Goal: Task Accomplishment & Management: Manage account settings

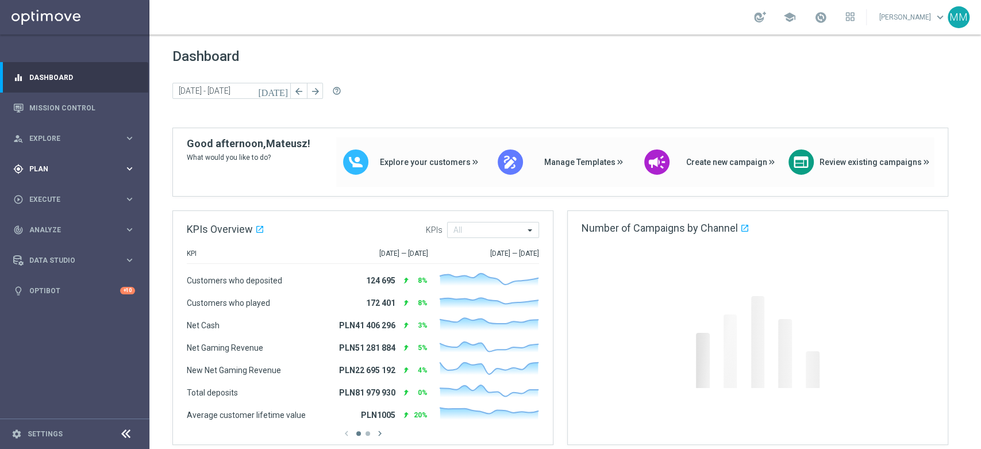
click at [35, 172] on span "Plan" at bounding box center [76, 169] width 95 height 7
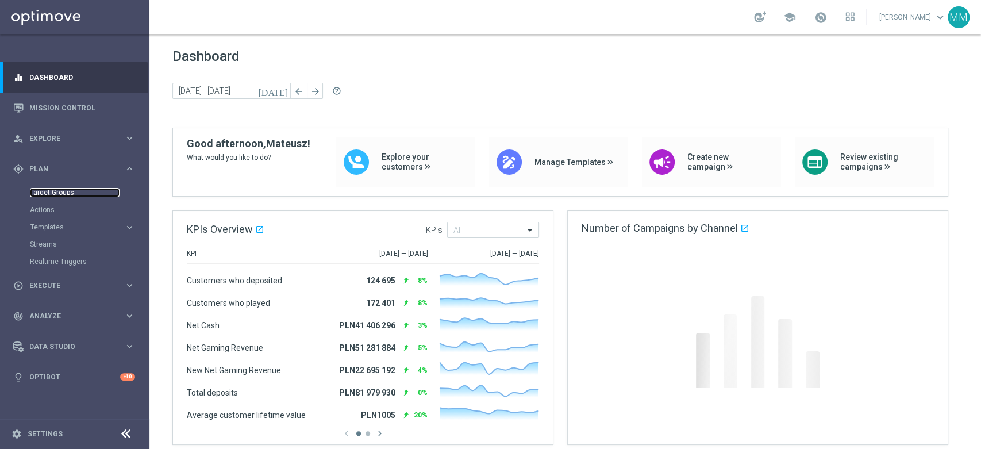
click at [51, 193] on link "Target Groups" at bounding box center [75, 192] width 90 height 9
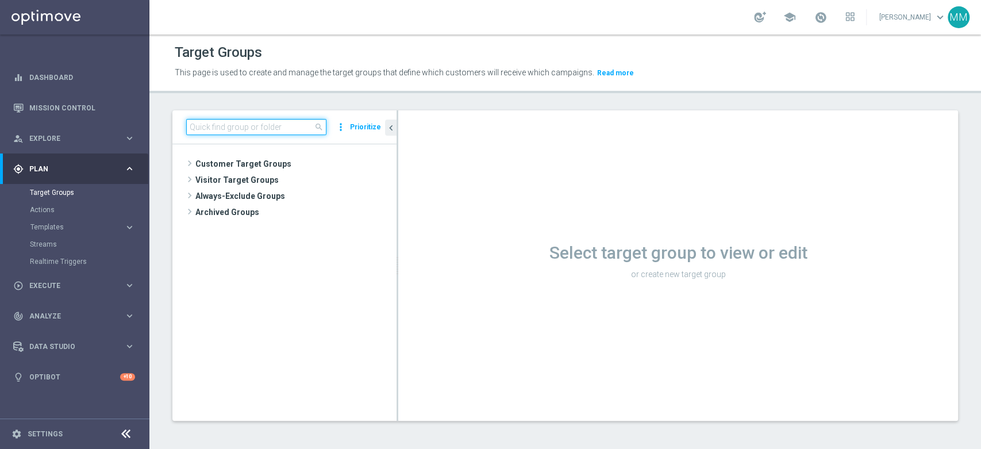
click at [234, 121] on input at bounding box center [256, 127] width 140 height 16
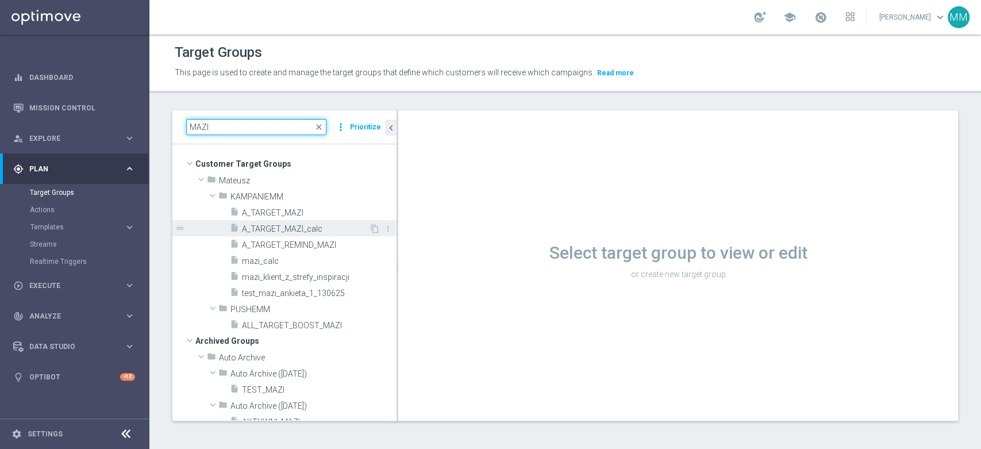
type input "MAZI"
click at [292, 229] on span "A_TARGET_MAZI_calc" at bounding box center [305, 229] width 127 height 10
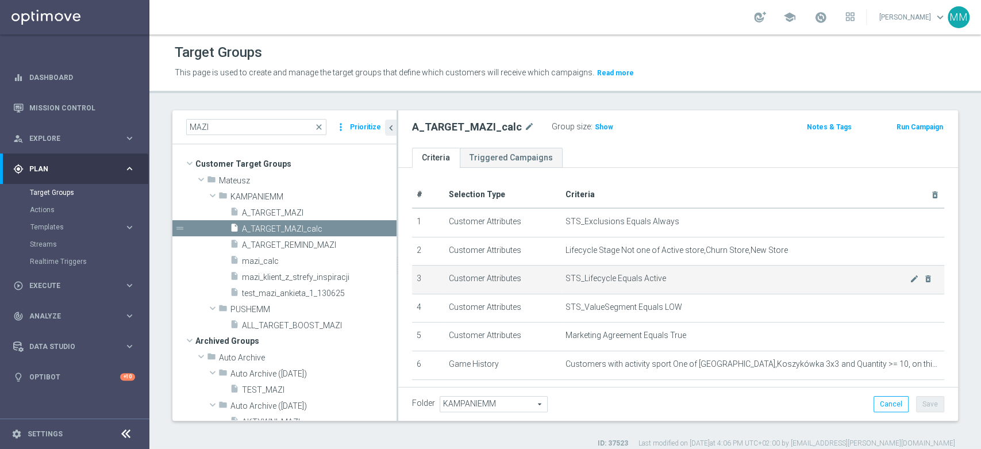
scroll to position [164, 0]
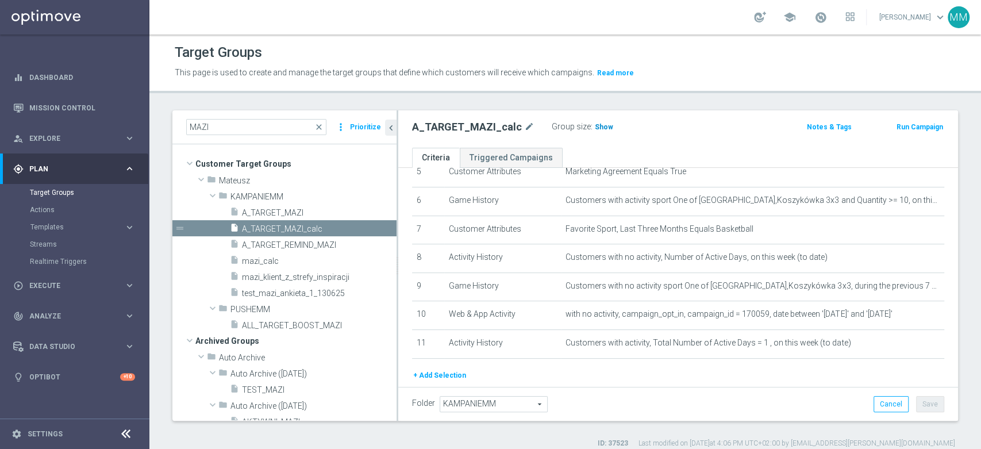
click at [599, 129] on span "Show" at bounding box center [604, 127] width 18 height 8
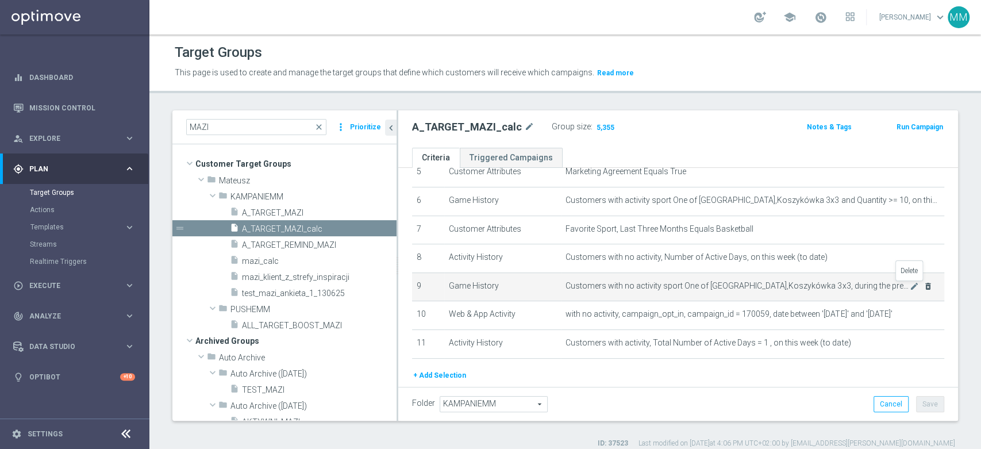
click at [924, 290] on icon "delete_forever" at bounding box center [928, 286] width 9 height 9
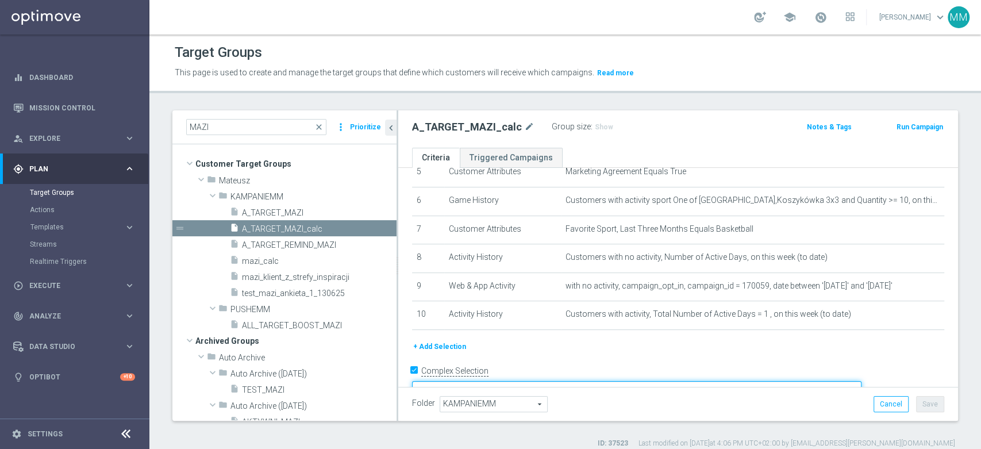
click at [791, 381] on textarea "1 AND 2 AND 3 AND 4 AND 5 AND (6 OR 7) AND (8 OR 11) AND 9 AND 10" at bounding box center [637, 391] width 450 height 20
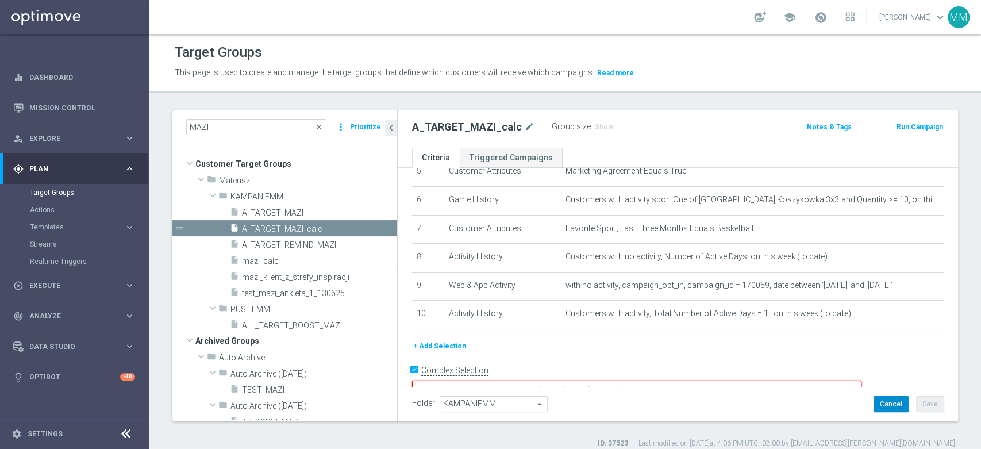
click at [874, 399] on button "Cancel" at bounding box center [891, 404] width 35 height 16
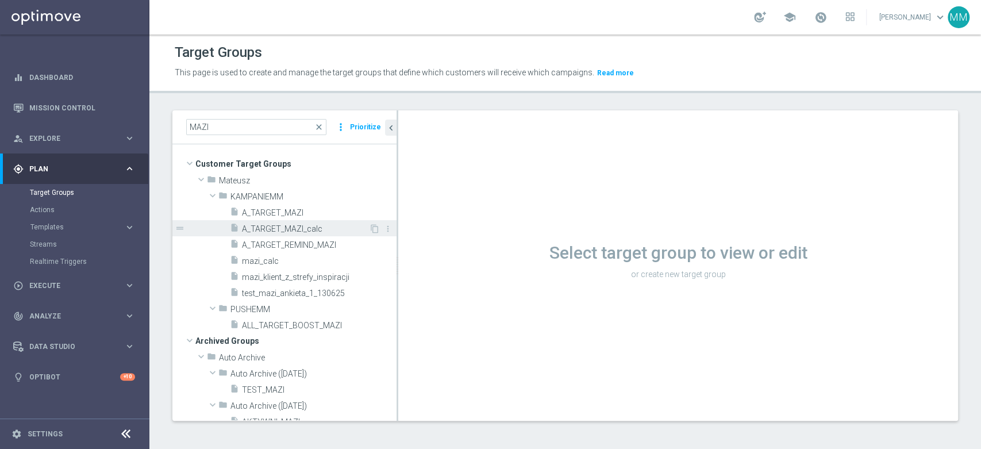
click at [334, 232] on span "A_TARGET_MAZI_calc" at bounding box center [305, 229] width 127 height 10
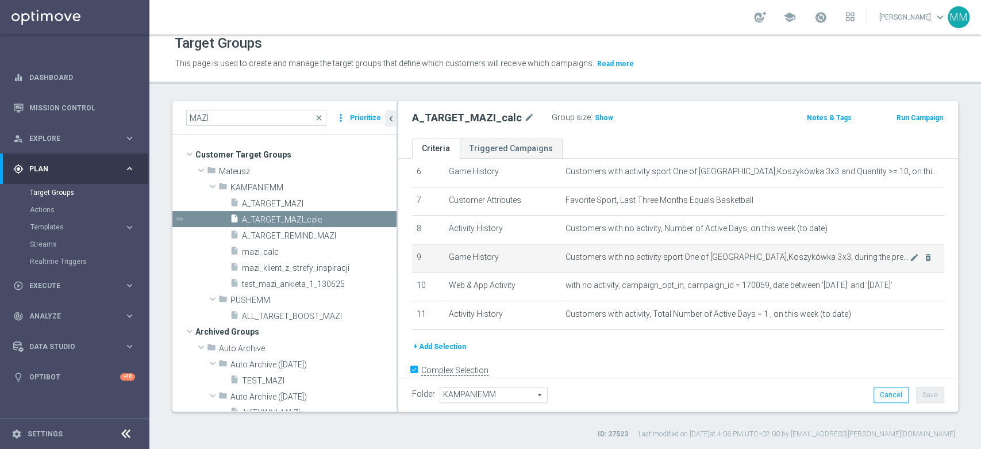
scroll to position [184, 0]
click at [924, 259] on icon "delete_forever" at bounding box center [928, 256] width 9 height 9
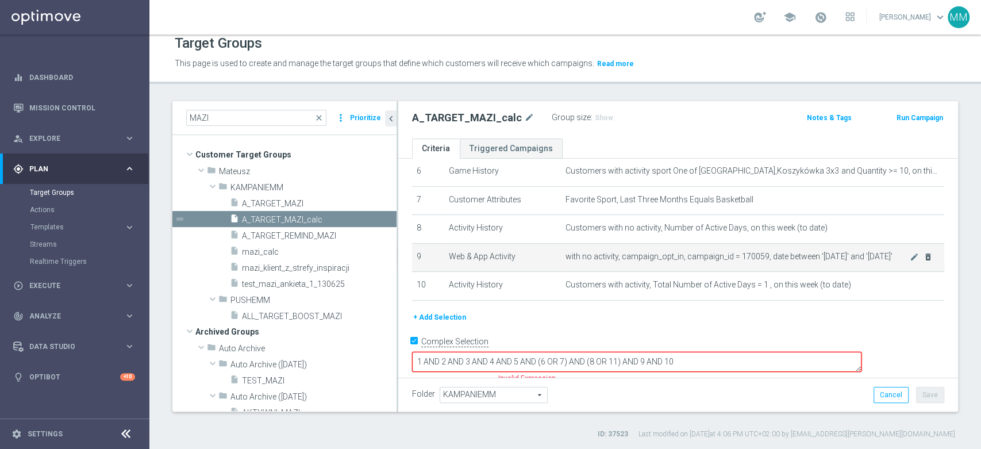
scroll to position [176, 0]
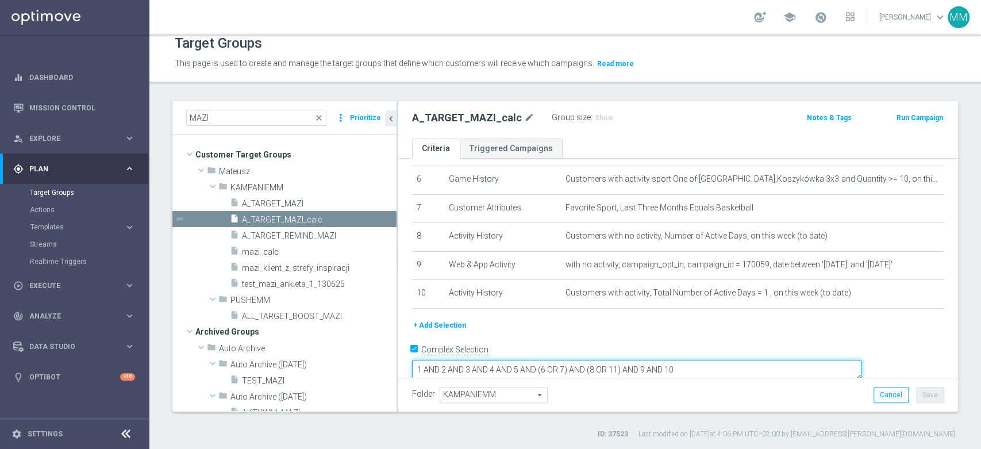
click at [702, 360] on textarea "1 AND 2 AND 3 AND 4 AND 5 AND (6 OR 7) AND (8 OR 11) AND 9 AND 10" at bounding box center [637, 370] width 450 height 20
click at [732, 360] on textarea "1 AND 2 AND 3 AND 4 AND 5 AND (6 OR 7) AND (8 OR 10) AND 9 AND 10" at bounding box center [637, 370] width 450 height 20
drag, startPoint x: 732, startPoint y: 354, endPoint x: 832, endPoint y: 352, distance: 100.6
click at [832, 360] on textarea "1 AND 2 AND 3 AND 4 AND 5 AND (6 OR 7) AND (8 OR 10) AND 9 AND 10" at bounding box center [637, 370] width 450 height 20
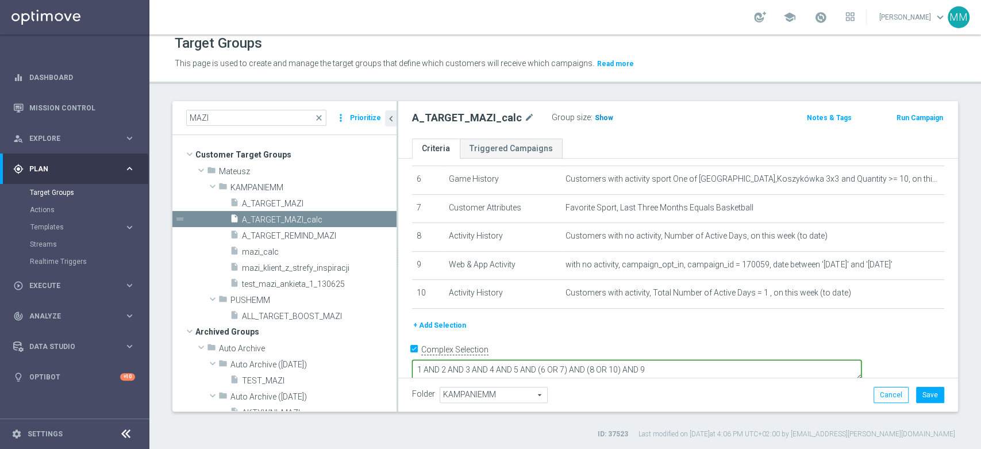
type textarea "1 AND 2 AND 3 AND 4 AND 5 AND (6 OR 7) AND (8 OR 10) AND 9"
click at [598, 118] on span "Show" at bounding box center [604, 118] width 18 height 8
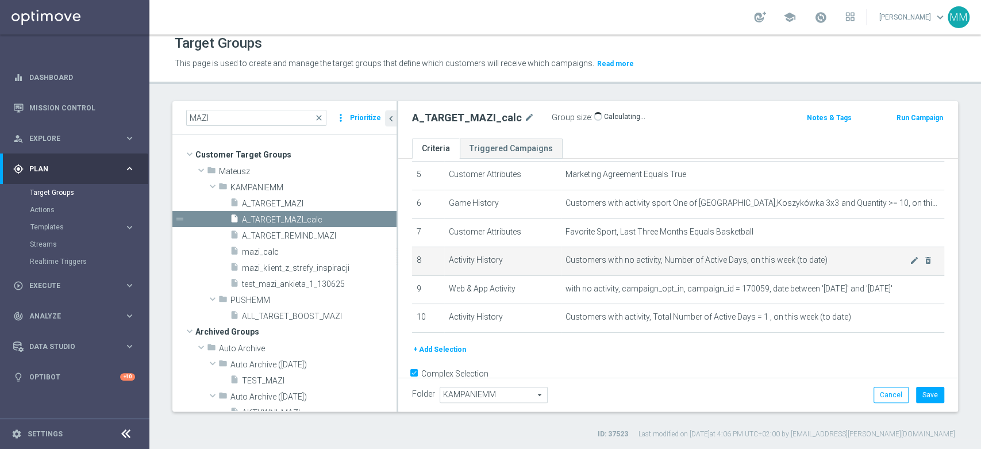
scroll to position [151, 0]
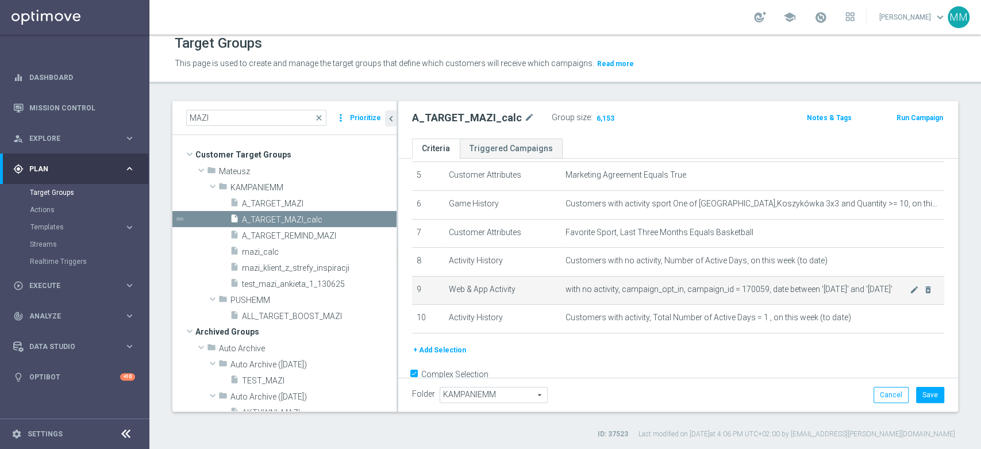
click at [792, 294] on span "with no activity, campaign_opt_in, campaign_id = 170059, date between '[DATE]' …" at bounding box center [738, 290] width 344 height 10
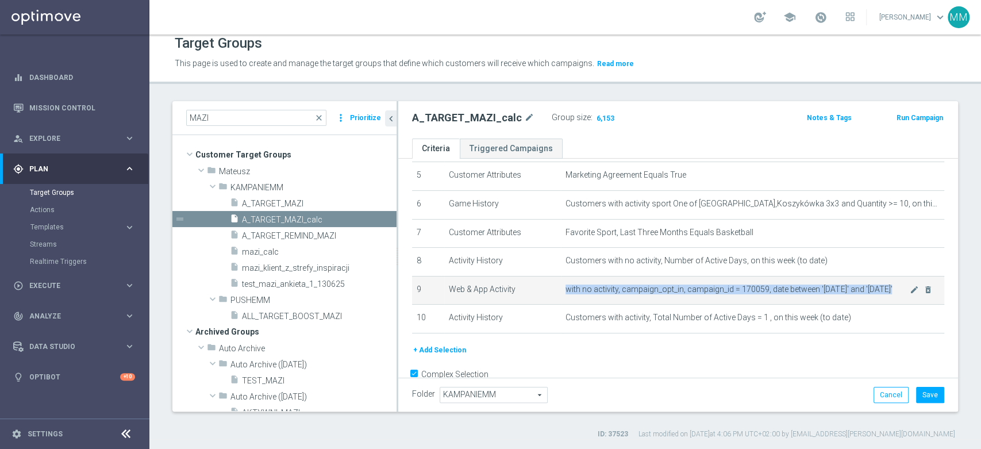
click at [792, 294] on span "with no activity, campaign_opt_in, campaign_id = 170059, date between '[DATE]' …" at bounding box center [738, 290] width 344 height 10
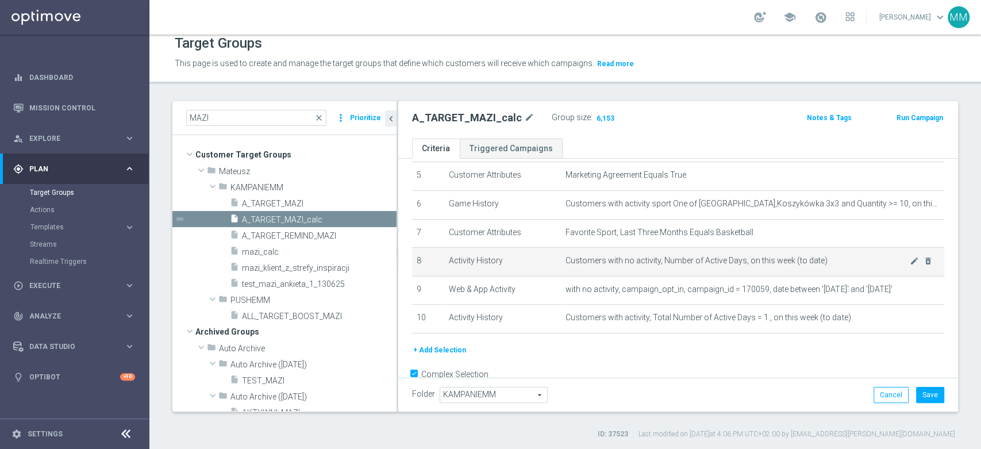
click at [803, 263] on span "Customers with no activity, Number of Active Days, on this week (to date)" at bounding box center [738, 261] width 344 height 10
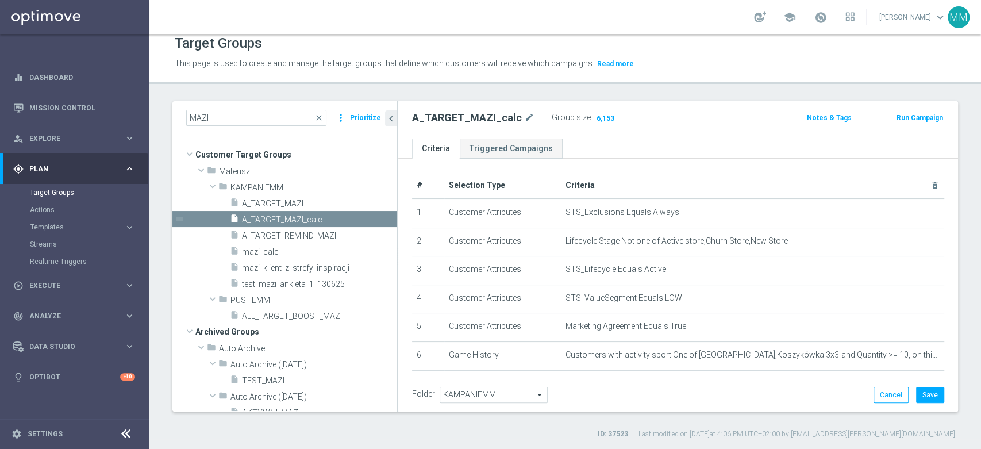
scroll to position [175, 0]
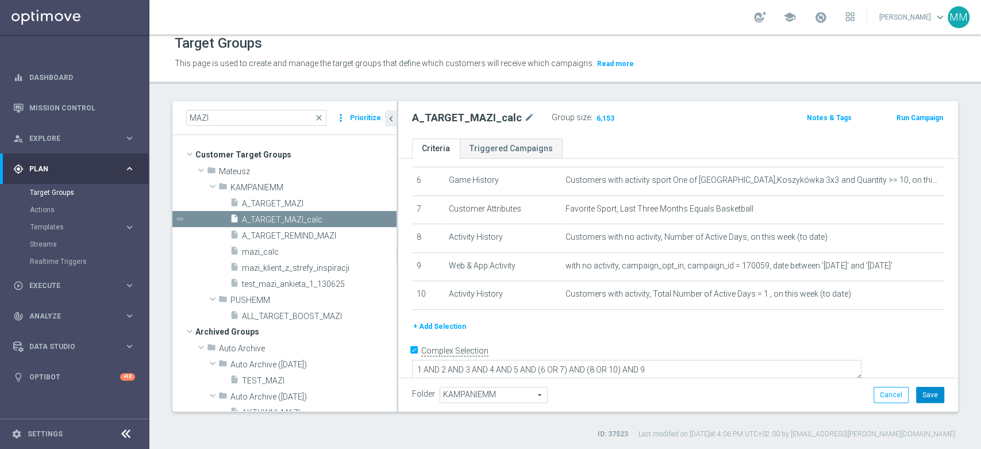
click at [920, 390] on button "Save" at bounding box center [930, 395] width 28 height 16
click at [901, 114] on button "Run Campaign" at bounding box center [920, 118] width 49 height 13
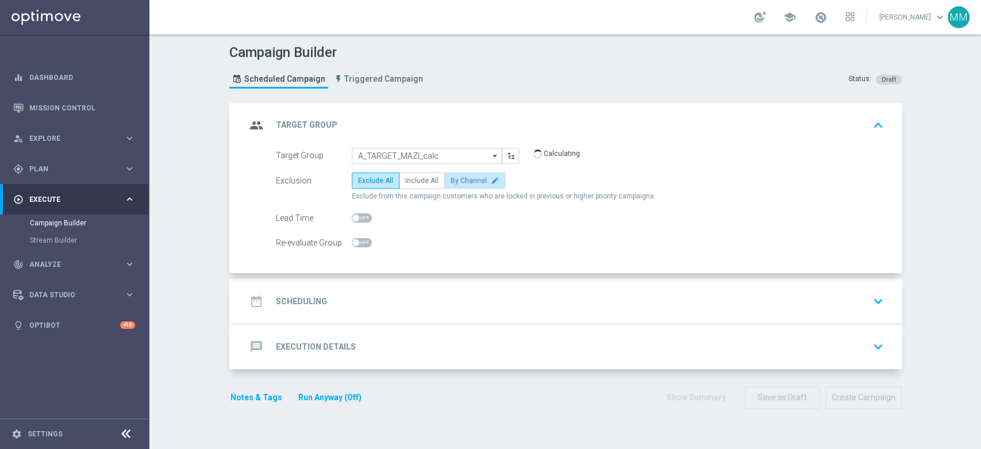
click at [451, 182] on span "By Channel" at bounding box center [469, 180] width 36 height 8
click at [451, 182] on input "By Channel edit" at bounding box center [454, 182] width 7 height 7
radio input "true"
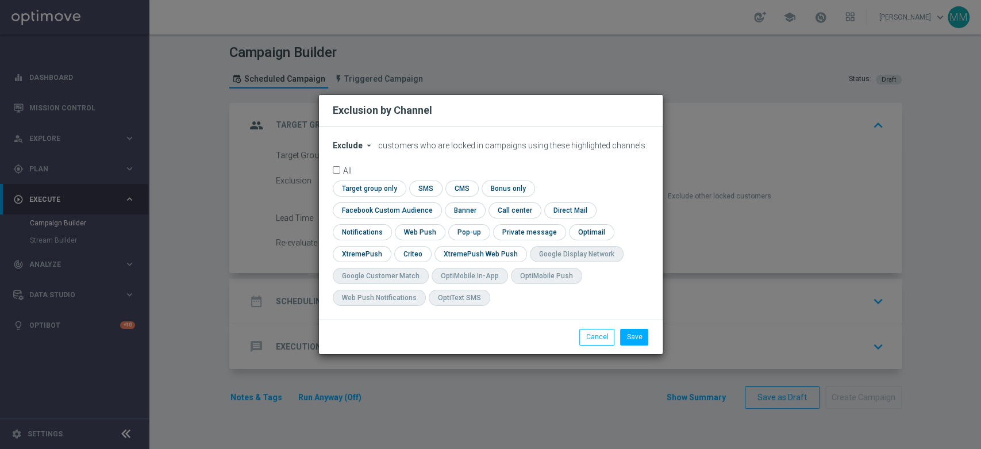
click at [347, 150] on span "Exclude" at bounding box center [348, 145] width 30 height 9
click at [0, 0] on span "Include" at bounding box center [0, 0] width 0 height 0
click at [375, 196] on input "checkbox" at bounding box center [368, 189] width 70 height 16
checkbox input "true"
click at [412, 216] on input "checkbox" at bounding box center [385, 210] width 104 height 16
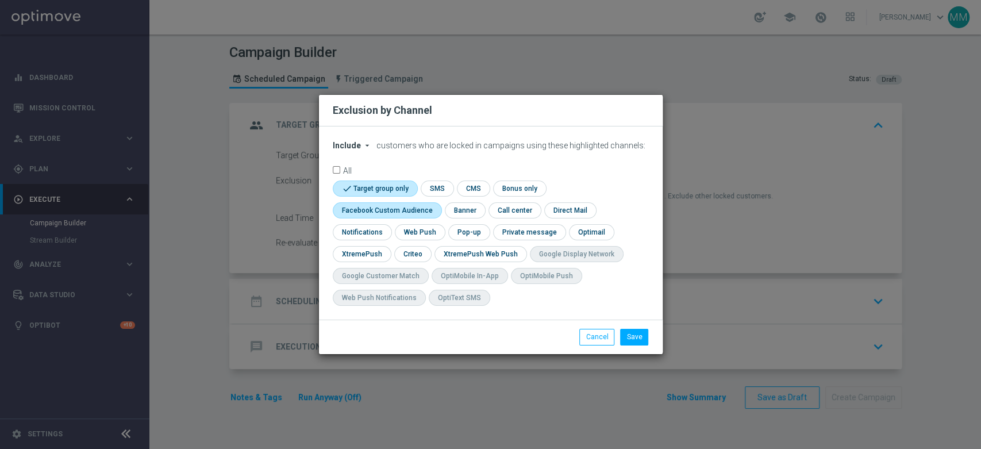
checkbox input "true"
click at [408, 252] on input "checkbox" at bounding box center [412, 254] width 36 height 16
checkbox input "true"
click at [630, 334] on button "Save" at bounding box center [634, 337] width 28 height 16
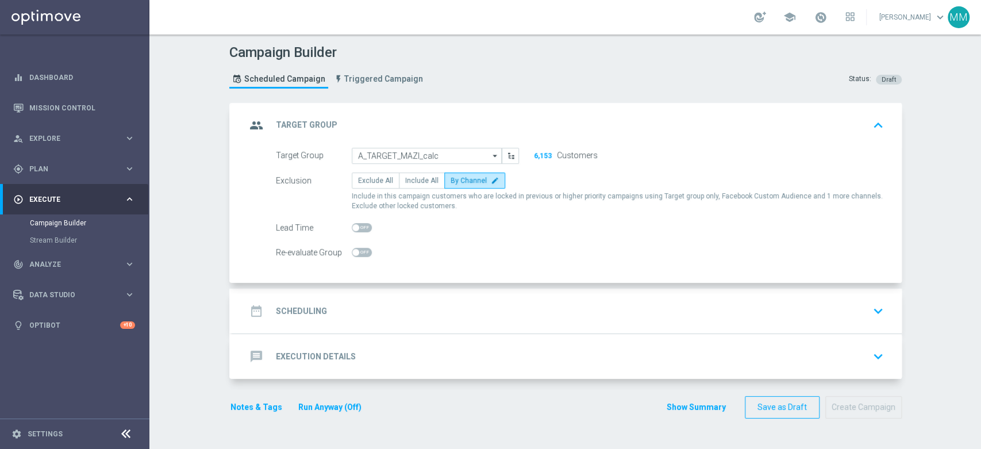
click at [371, 291] on div "date_range Scheduling keyboard_arrow_down" at bounding box center [567, 311] width 670 height 45
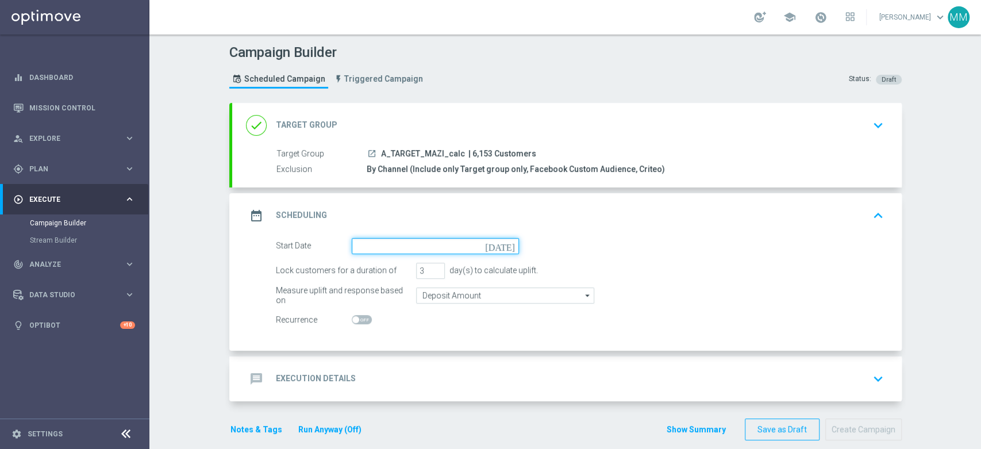
click at [417, 246] on input at bounding box center [435, 246] width 167 height 16
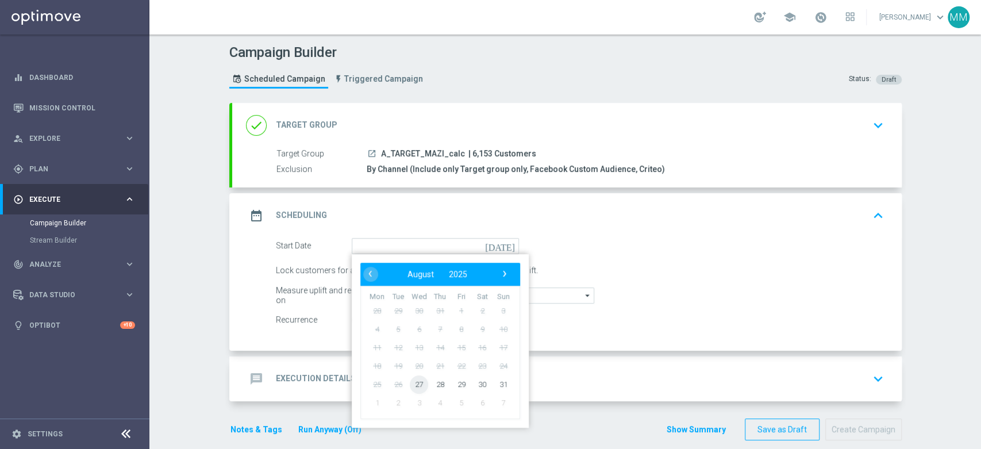
click at [416, 379] on span "27" at bounding box center [419, 384] width 18 height 18
type input "27 Aug 2025"
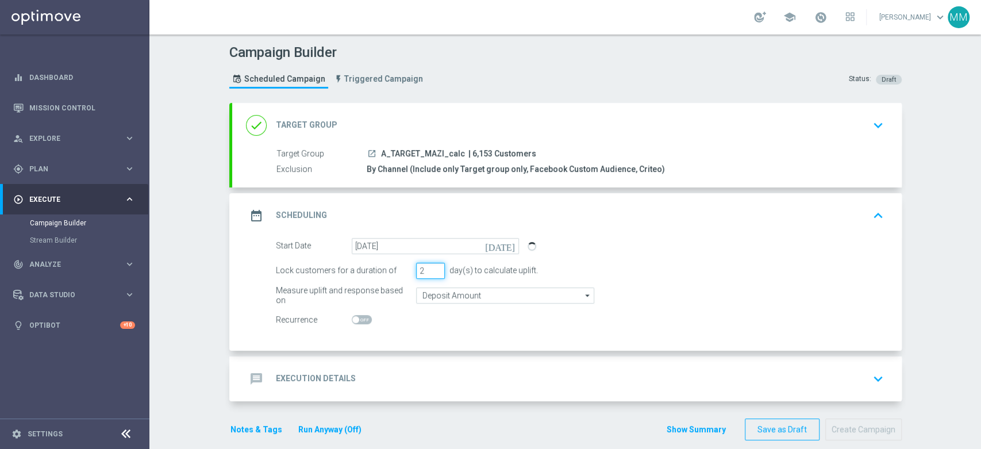
type input "2"
click at [432, 271] on input "2" at bounding box center [430, 271] width 29 height 16
click at [439, 340] on div "Start Date 27 Aug 2025 today Lock customers for a duration of 2 day(s) to calcu…" at bounding box center [567, 294] width 670 height 113
click at [367, 153] on icon "launch" at bounding box center [371, 153] width 9 height 9
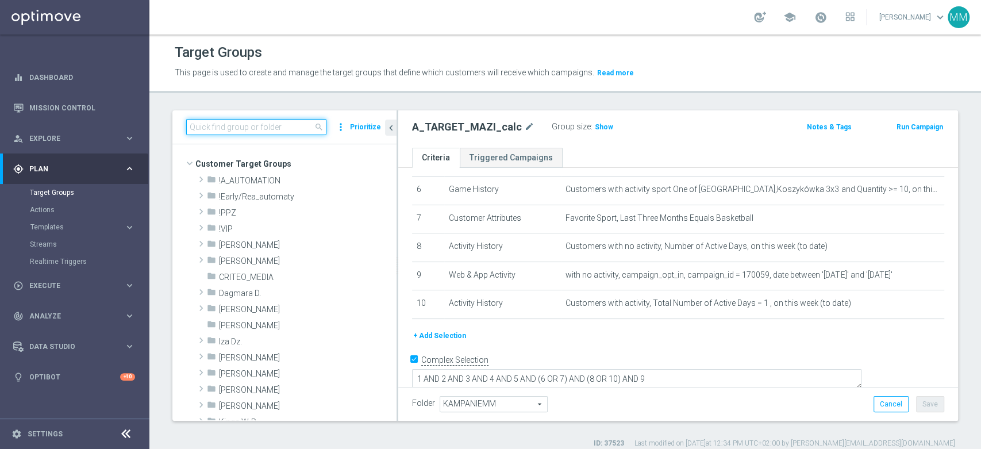
click at [243, 132] on input at bounding box center [256, 127] width 140 height 16
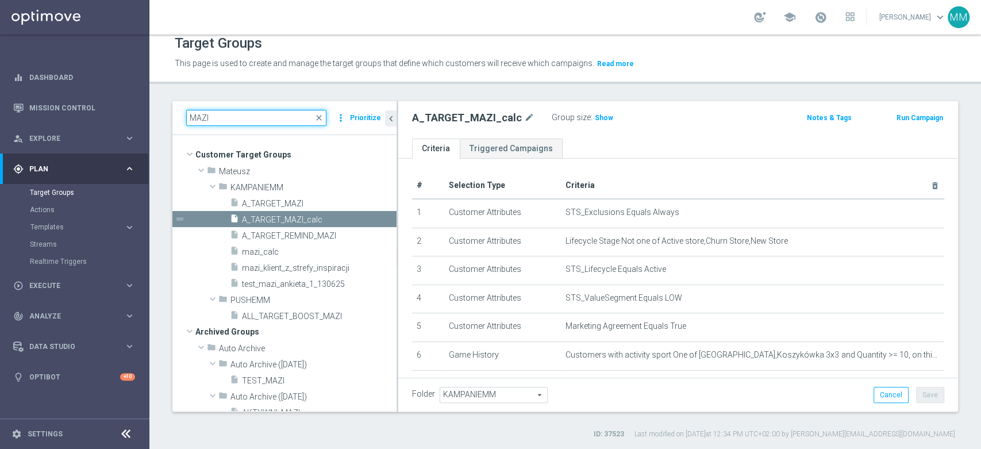
type input "MAZI"
click at [370, 216] on icon "content_copy" at bounding box center [374, 219] width 9 height 9
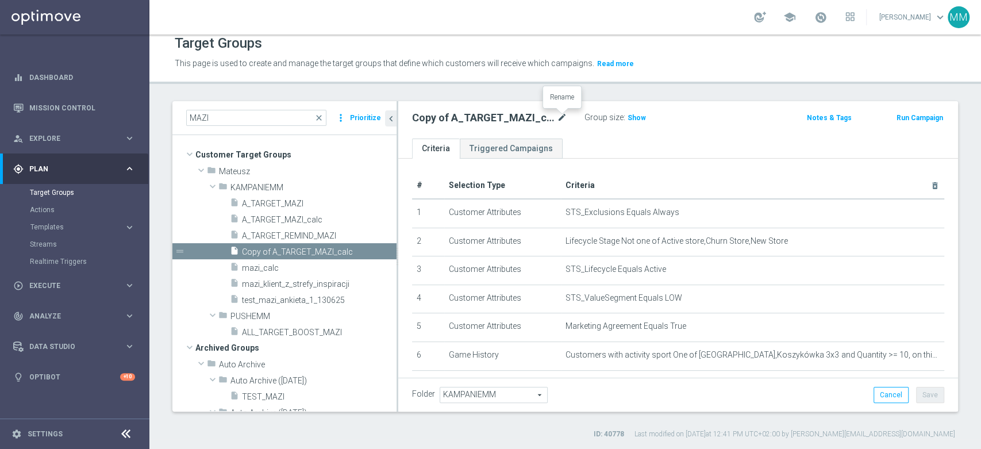
click at [566, 119] on icon "mode_edit" at bounding box center [562, 118] width 10 height 14
click at [495, 122] on input "A_LOW_TARGET_" at bounding box center [489, 119] width 155 height 16
click at [498, 118] on input "A_LOW_TARGET_ZBR_100DO30_" at bounding box center [489, 119] width 155 height 16
click at [496, 120] on input "A_LOW_TARGET_ZBR_100DO30_" at bounding box center [489, 119] width 155 height 16
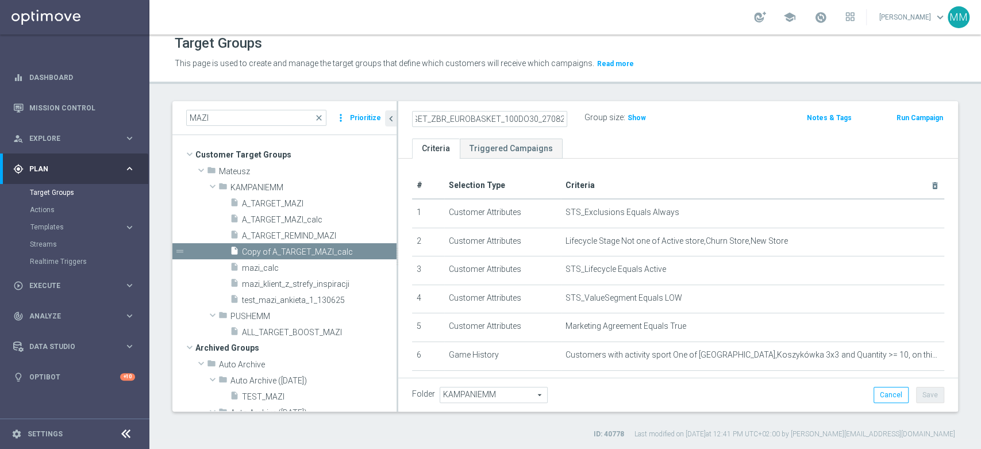
type input "A_LOW_TARGET_ZBR_EUROBASKET_100DO30_270825"
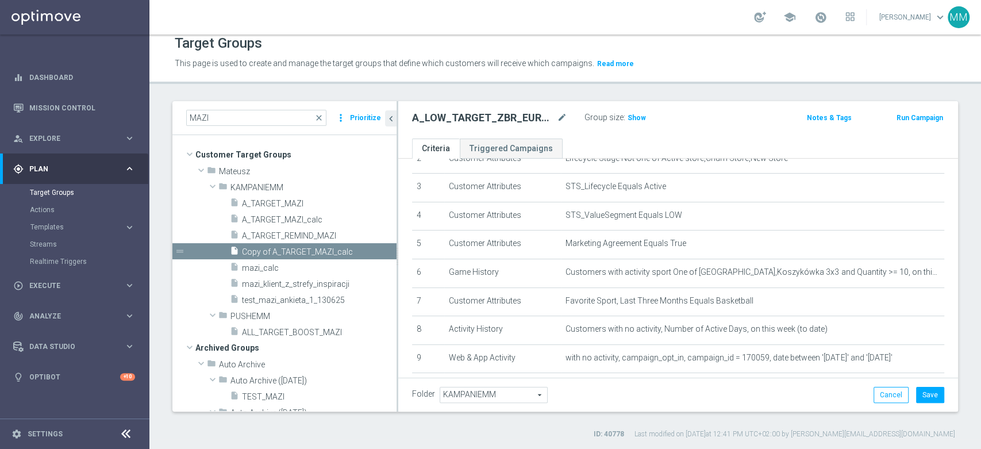
scroll to position [175, 0]
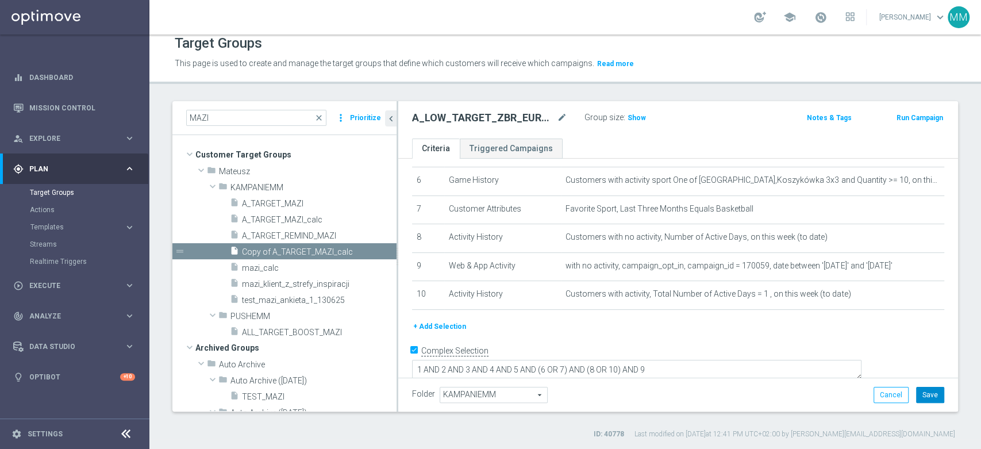
click at [921, 388] on button "Save" at bounding box center [930, 395] width 28 height 16
click at [372, 250] on icon "content_copy" at bounding box center [376, 251] width 9 height 9
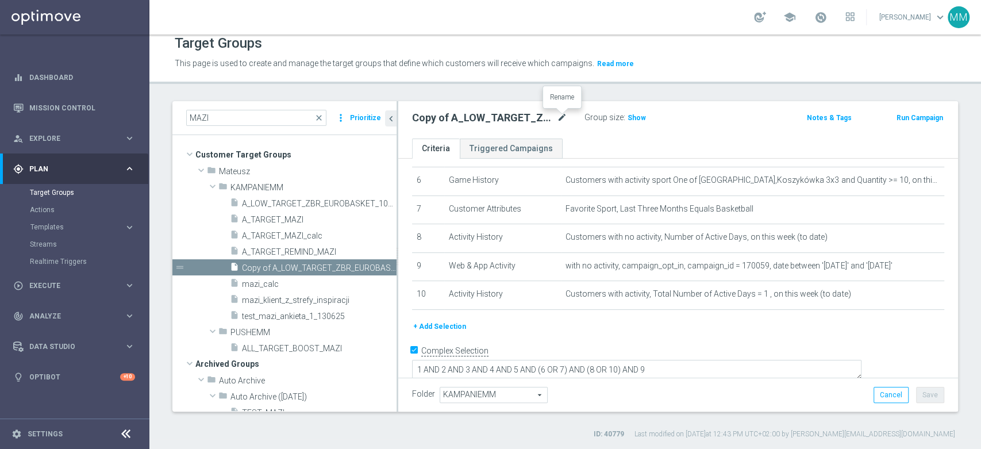
click at [560, 115] on icon "mode_edit" at bounding box center [562, 118] width 10 height 14
click at [441, 120] on input "Copy of A_LOW_TARGET_ZBR_EUROBASKET_100DO30_270825" at bounding box center [489, 119] width 155 height 16
click at [548, 120] on input "A_MED_TARGET_ZBR_EUROBASKET_100DO30_270825" at bounding box center [489, 119] width 155 height 16
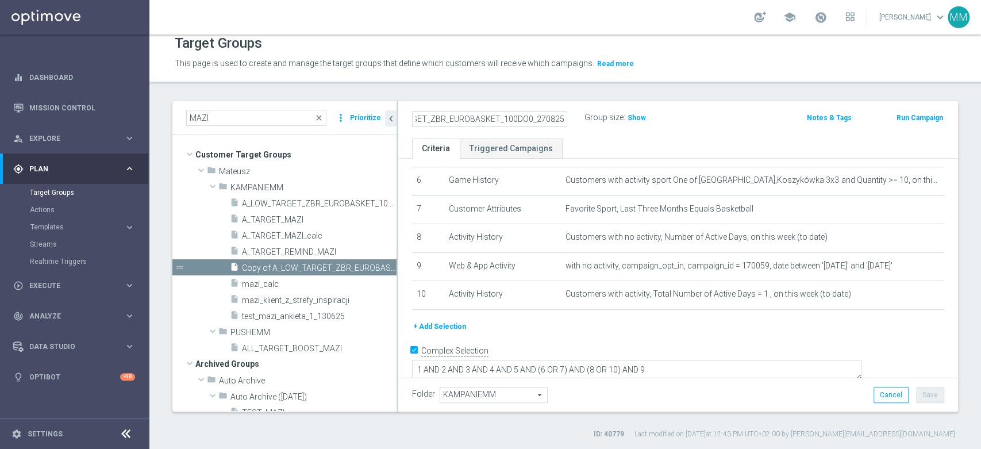
scroll to position [0, 43]
type input "A_MED_TARGET_ZBR_EUROBASKET_100DO50_270825"
click at [568, 136] on div "A_MED_TARGET_ZBR_EUROBASKET_100DO50_270825 Group size : Show Notes & Tags Run C…" at bounding box center [678, 119] width 560 height 37
click at [923, 395] on button "Save" at bounding box center [930, 395] width 28 height 16
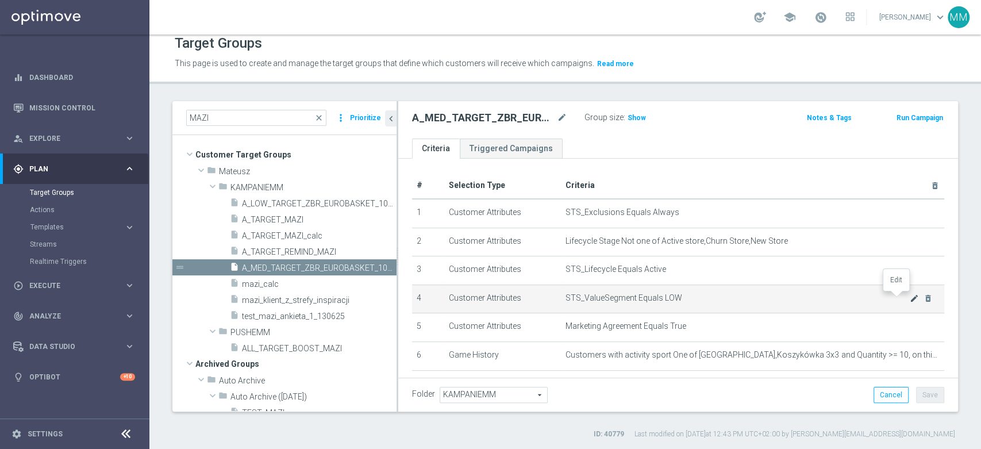
click at [910, 297] on icon "mode_edit" at bounding box center [914, 298] width 9 height 9
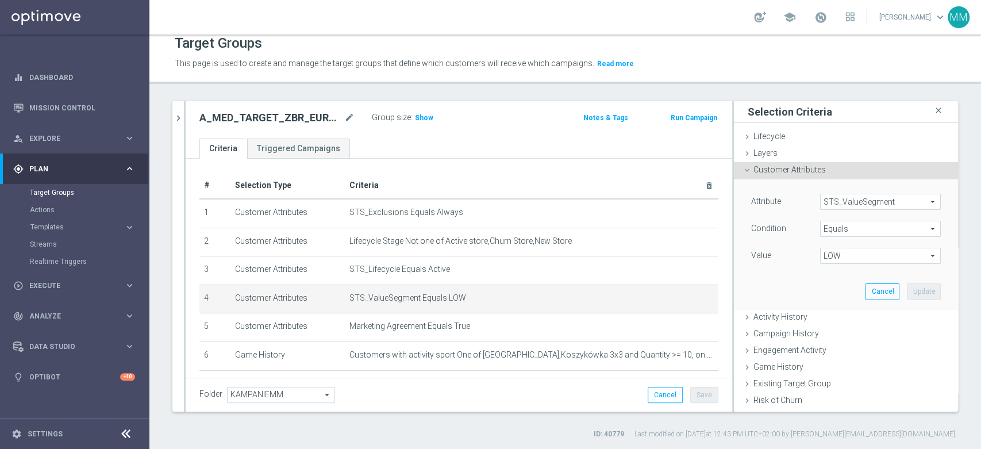
click at [880, 256] on span "LOW" at bounding box center [881, 255] width 120 height 15
click at [843, 320] on span "MED" at bounding box center [880, 317] width 109 height 9
type input "MED"
click at [907, 289] on button "Update" at bounding box center [924, 291] width 34 height 16
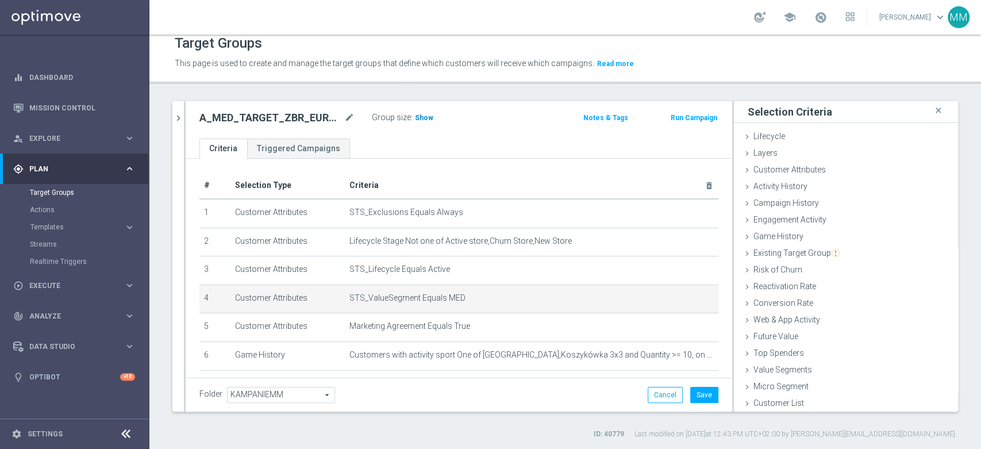
click at [420, 114] on span "Show" at bounding box center [424, 118] width 18 height 8
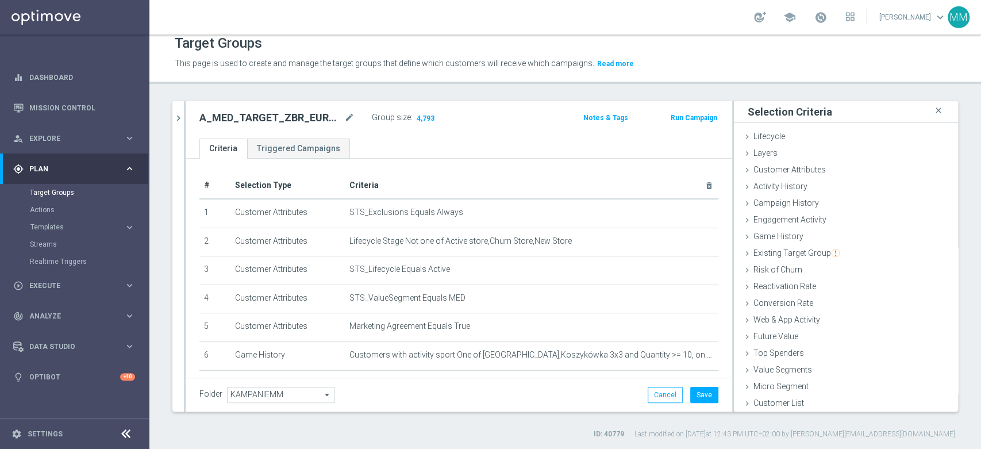
scroll to position [162, 0]
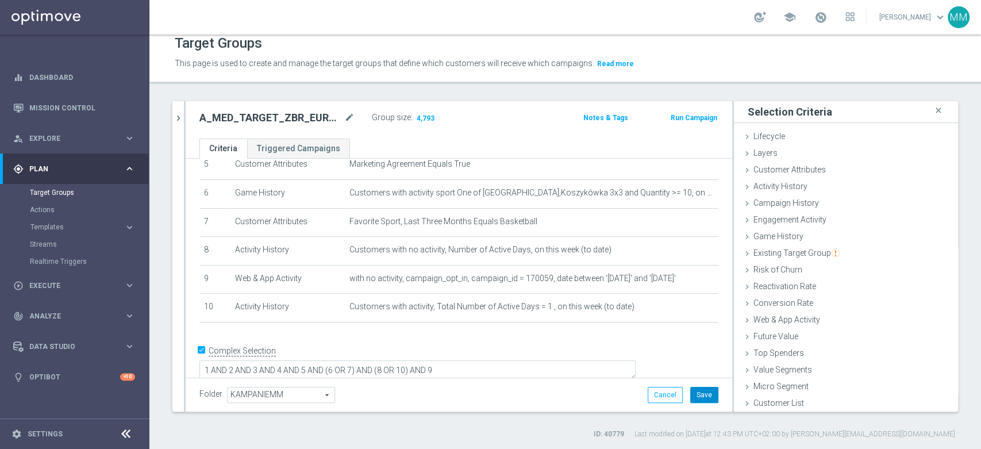
click at [698, 392] on button "Save" at bounding box center [704, 395] width 28 height 16
drag, startPoint x: 796, startPoint y: 321, endPoint x: 804, endPoint y: 275, distance: 46.1
click at [798, 321] on span "Web & App Activity" at bounding box center [787, 319] width 67 height 9
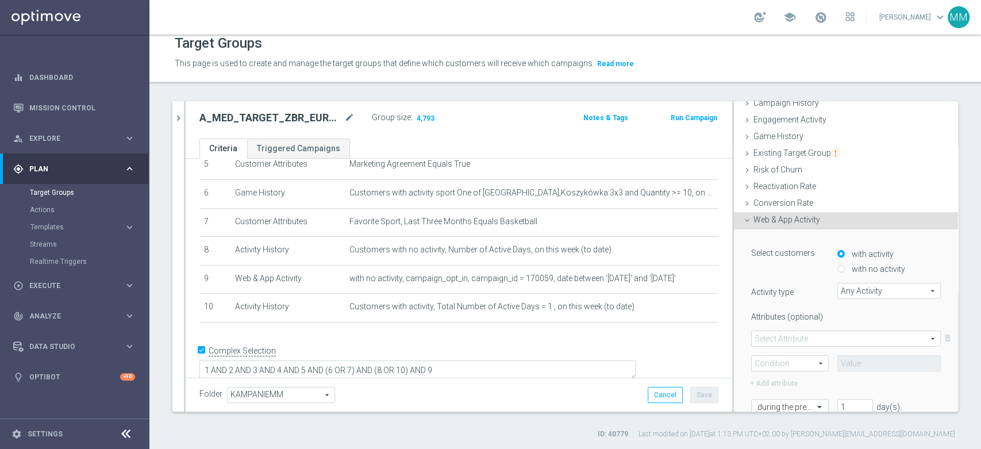
click at [854, 265] on label "with no activity" at bounding box center [877, 269] width 56 height 10
click at [845, 266] on input "with no activity" at bounding box center [841, 269] width 7 height 7
radio input "true"
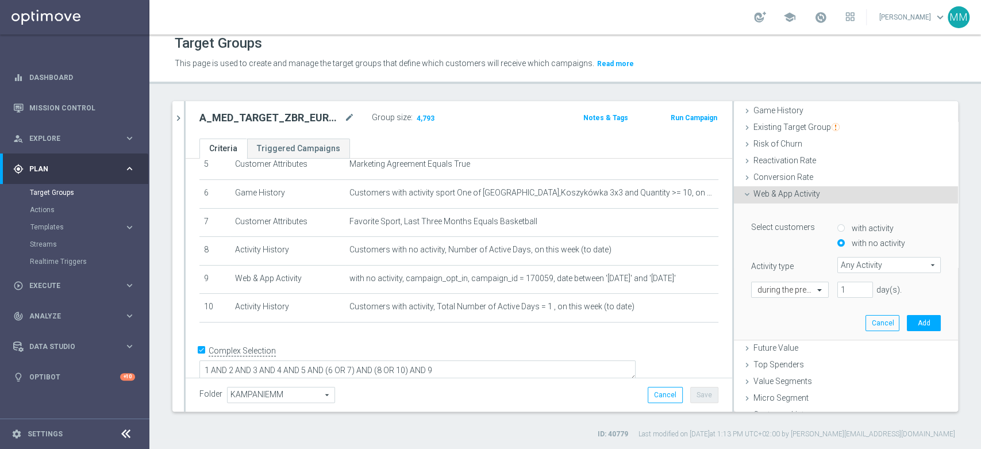
scroll to position [137, 0]
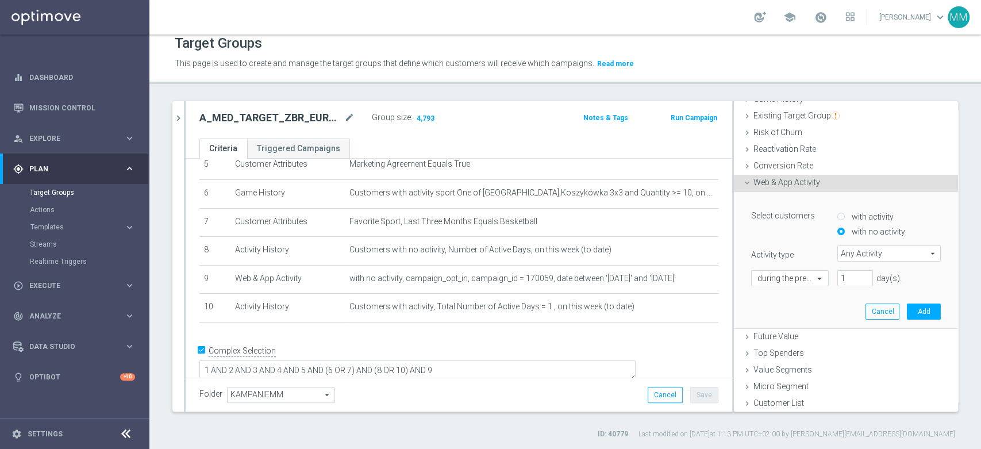
click at [854, 249] on span "Any Activity" at bounding box center [889, 253] width 102 height 15
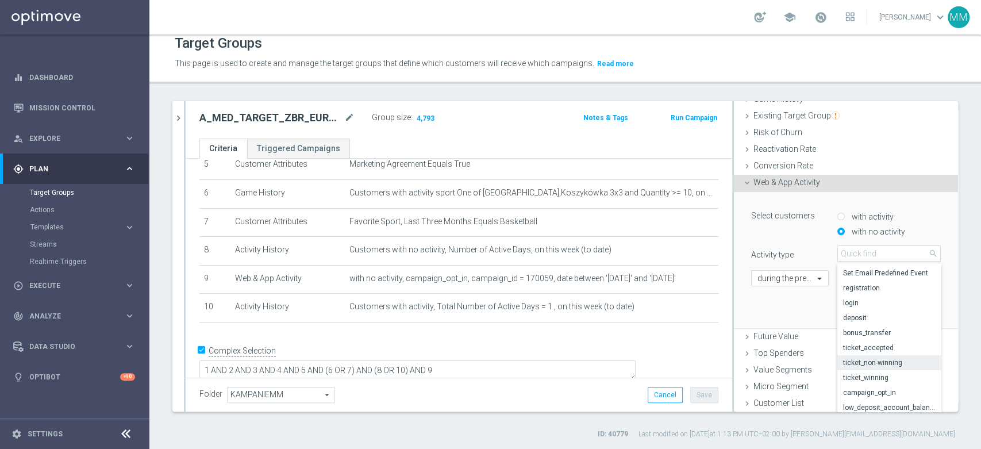
scroll to position [62, 0]
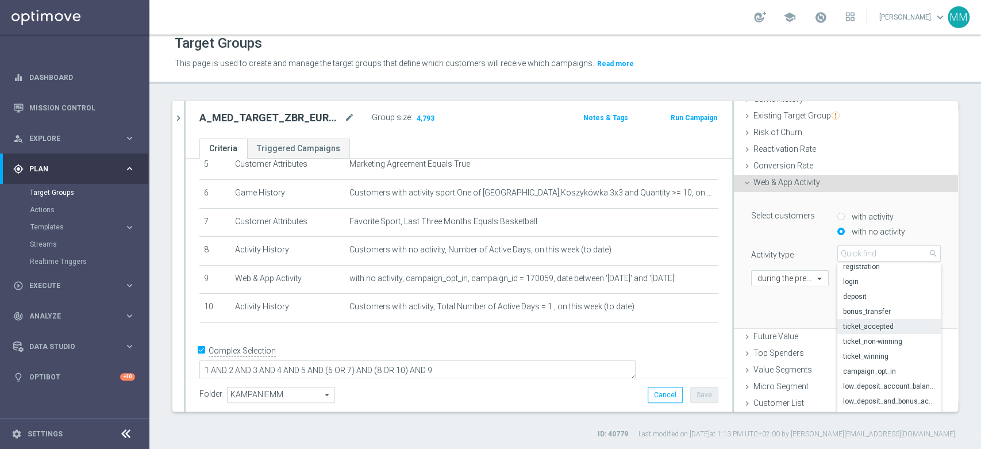
click at [875, 329] on label "ticket_accepted" at bounding box center [889, 326] width 103 height 15
type input "ticket_accepted"
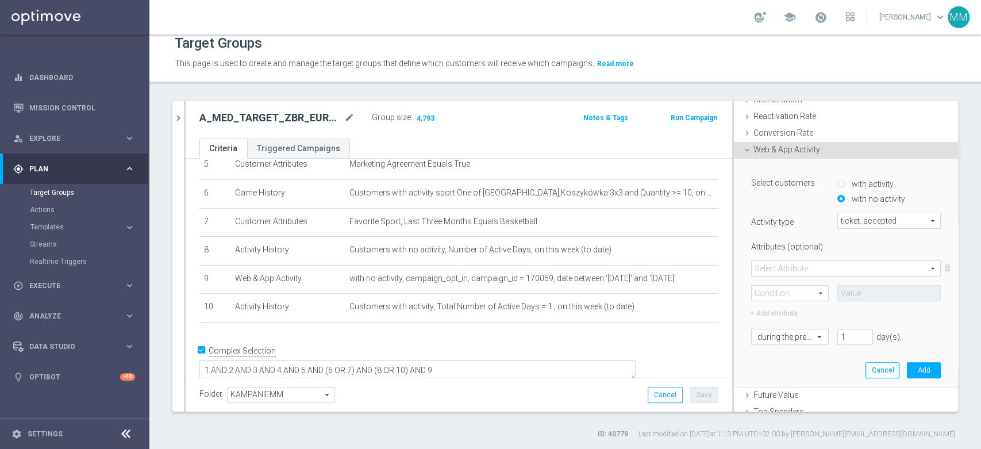
scroll to position [201, 0]
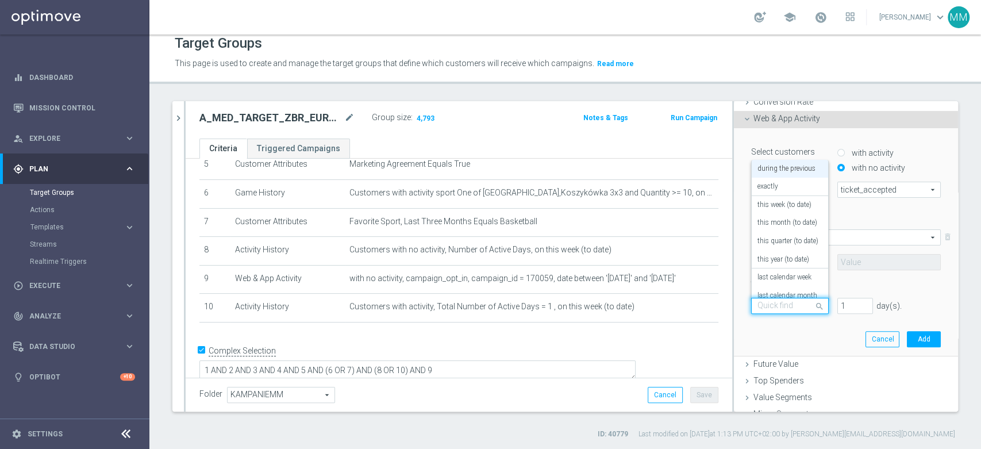
click at [784, 304] on input "text" at bounding box center [779, 306] width 42 height 10
click at [835, 275] on div "+ Add attribute" at bounding box center [846, 281] width 207 height 15
click at [786, 239] on span at bounding box center [846, 237] width 189 height 15
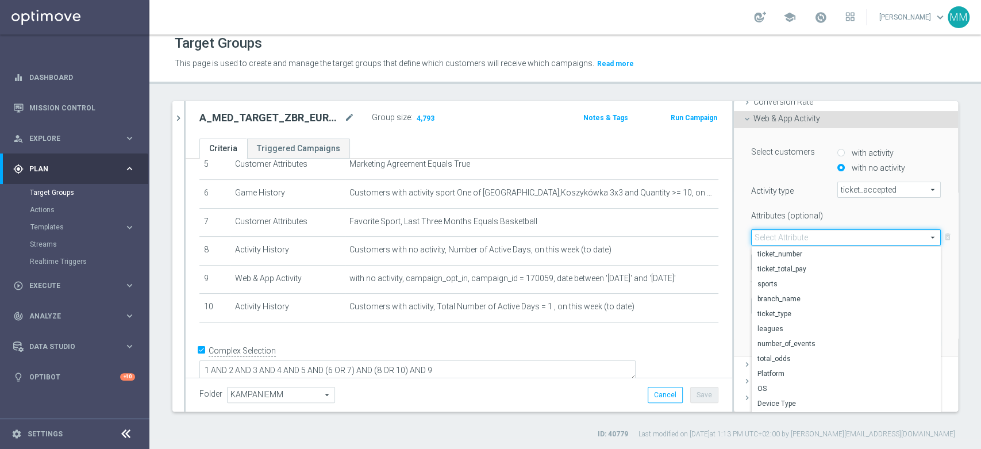
click at [786, 210] on label "Attributes (optional)" at bounding box center [786, 213] width 86 height 14
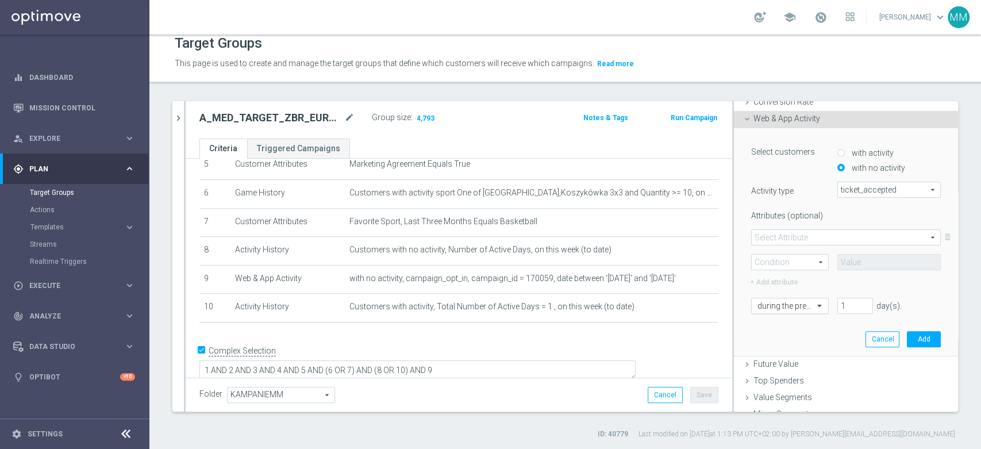
click at [798, 306] on div at bounding box center [790, 306] width 76 height 10
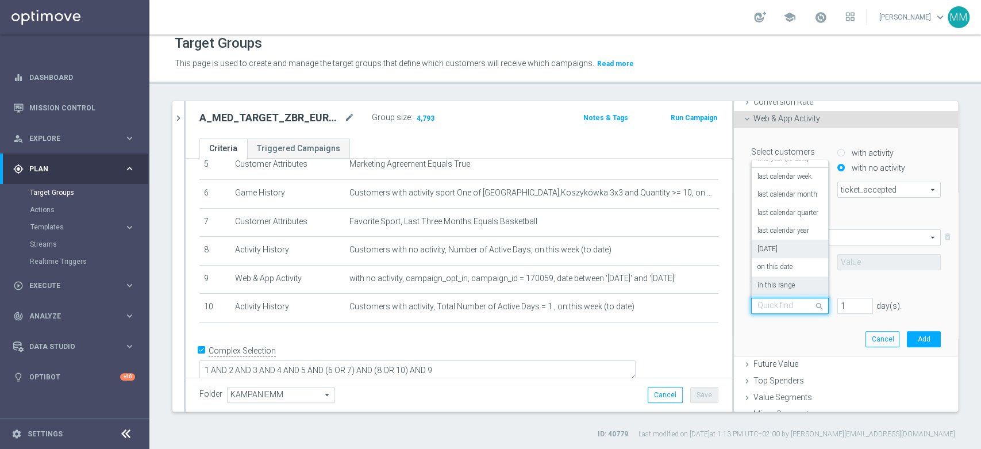
scroll to position [228, 0]
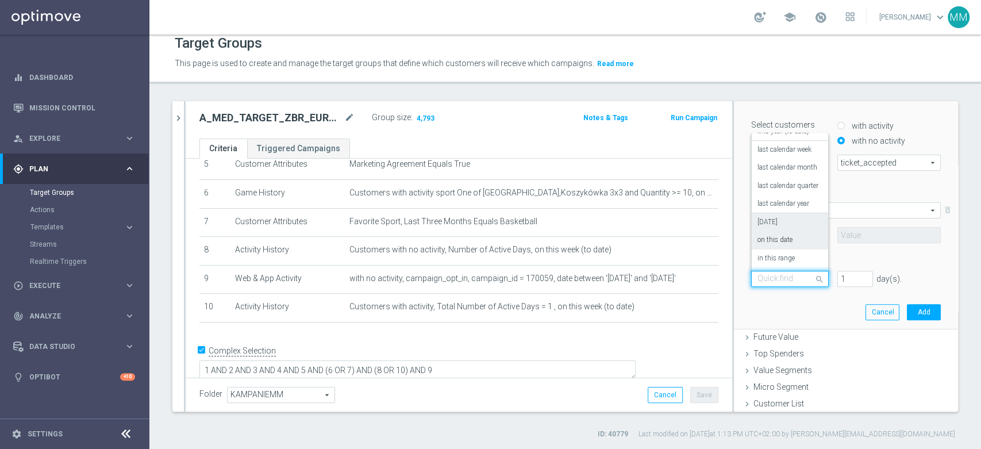
click at [773, 224] on div "[DATE]" at bounding box center [790, 222] width 65 height 18
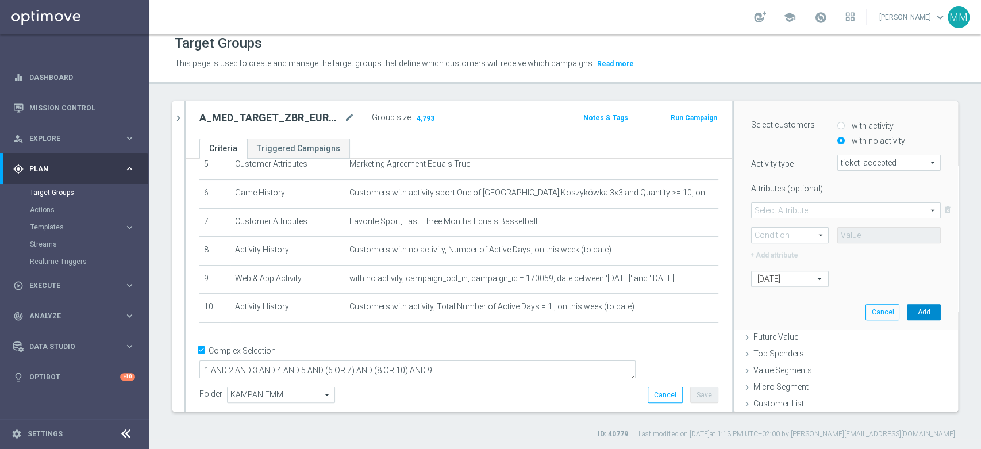
click at [907, 308] on button "Add" at bounding box center [924, 312] width 34 height 16
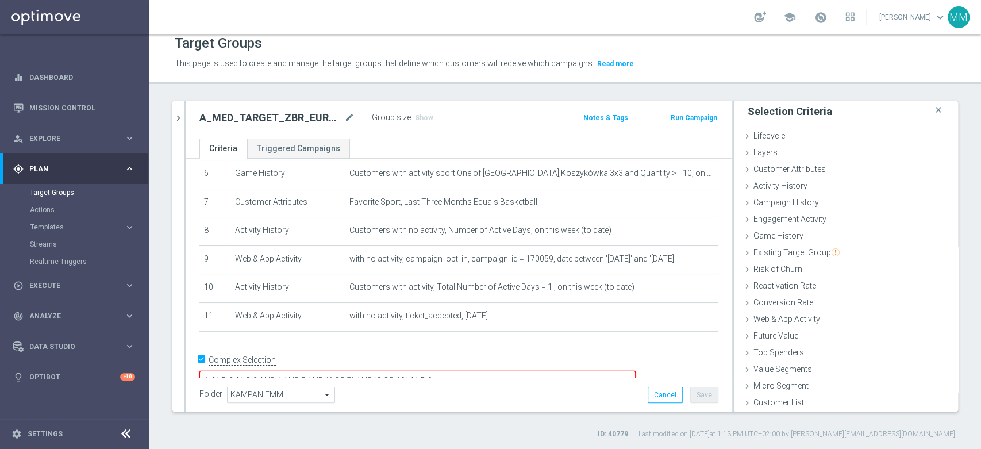
scroll to position [193, 0]
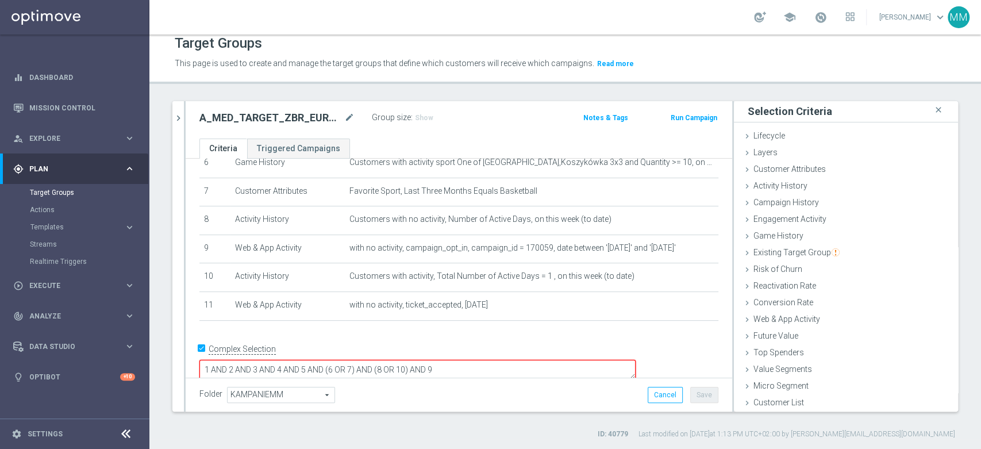
click at [556, 360] on textarea "1 AND 2 AND 3 AND 4 AND 5 AND (6 OR 7) AND (8 OR 10) AND 9" at bounding box center [417, 370] width 436 height 20
click at [427, 114] on span "Show" at bounding box center [424, 118] width 18 height 8
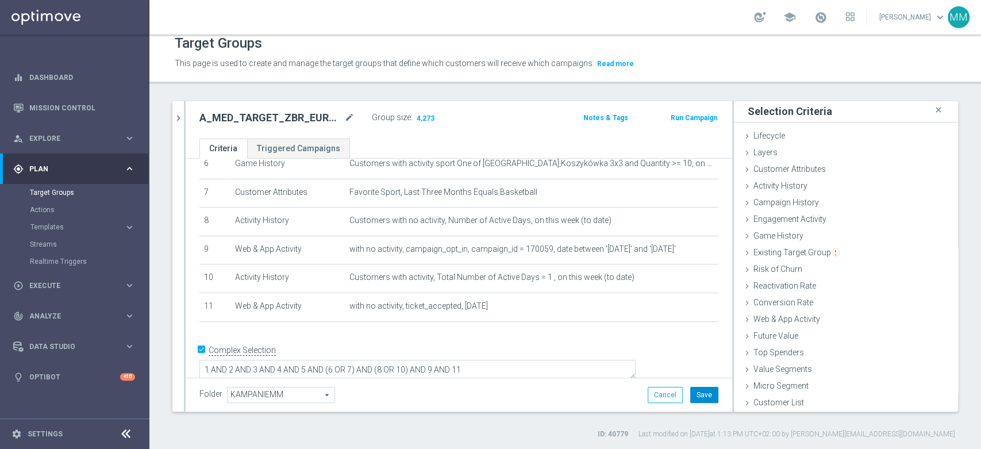
click at [690, 397] on button "Save" at bounding box center [704, 395] width 28 height 16
click at [182, 117] on icon "chevron_right" at bounding box center [178, 118] width 11 height 11
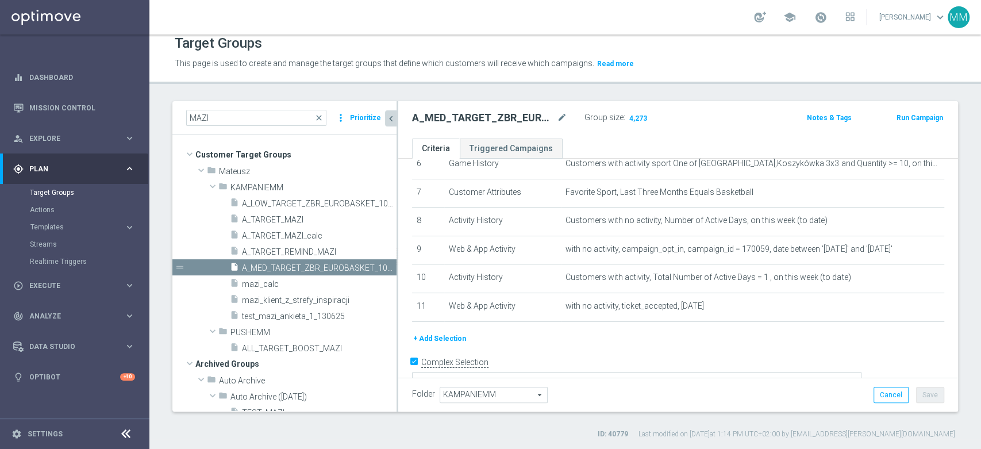
scroll to position [21, 0]
click at [302, 203] on span "A_LOW_TARGET_ZBR_EUROBASKET_100DO30_270825" at bounding box center [306, 204] width 129 height 10
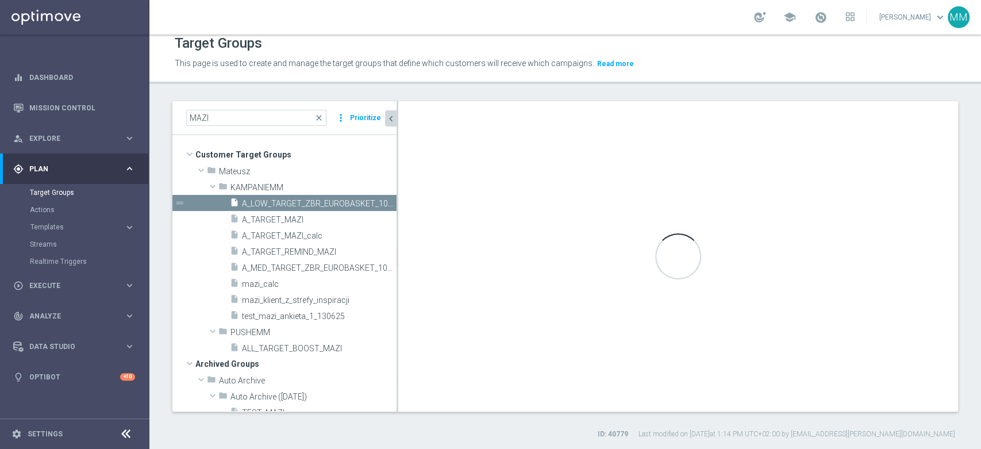
type textarea "1 AND 2 AND 3 AND 4 AND 5 AND (6 OR 7) AND (8 OR 10) AND 9"
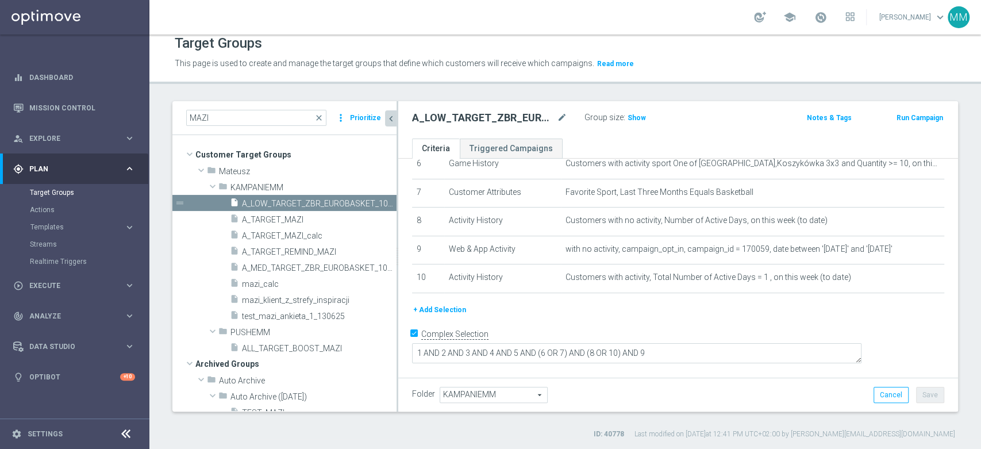
scroll to position [175, 0]
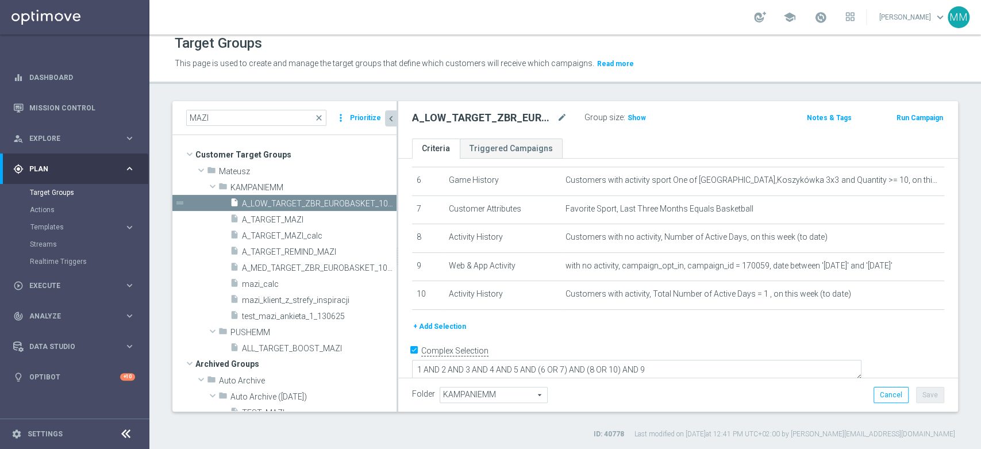
click at [447, 326] on button "+ Add Selection" at bounding box center [439, 326] width 55 height 13
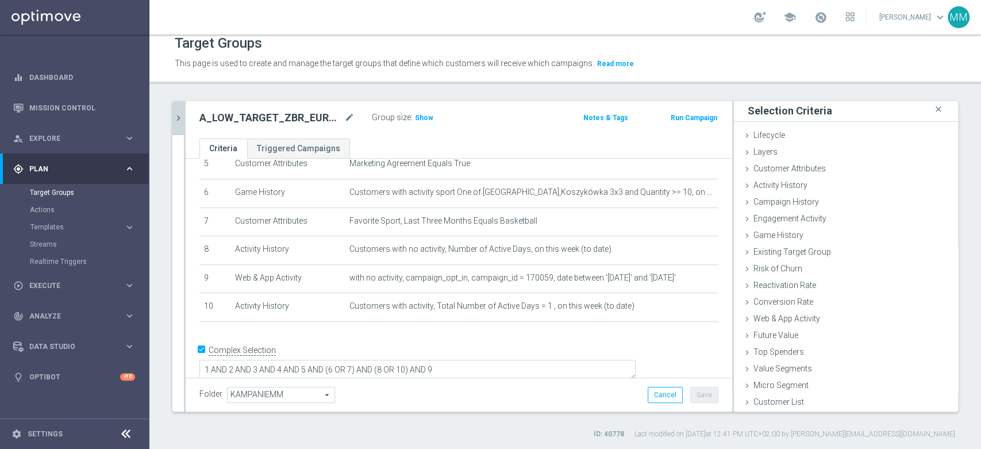
scroll to position [1, 0]
click at [801, 324] on div "Web & App Activity done selection saved" at bounding box center [846, 320] width 224 height 17
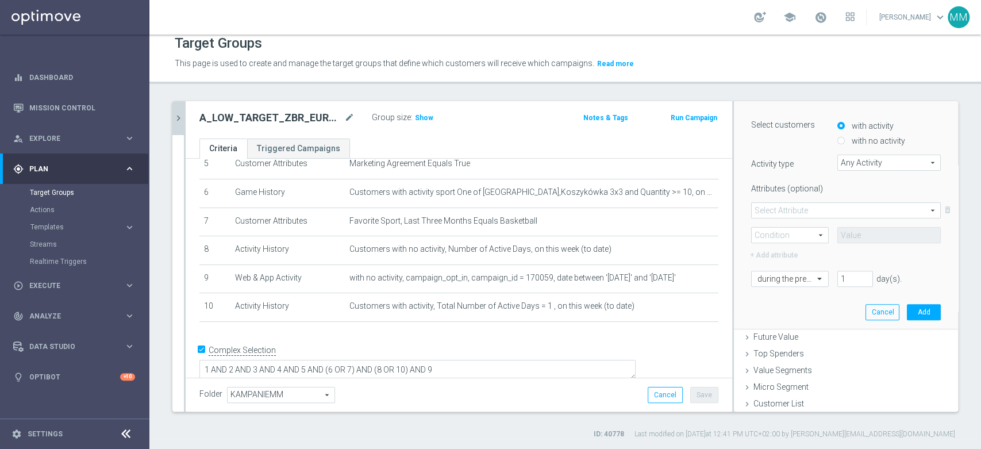
click at [854, 137] on label "with no activity" at bounding box center [877, 141] width 56 height 10
click at [845, 137] on input "with no activity" at bounding box center [841, 140] width 7 height 7
radio input "true"
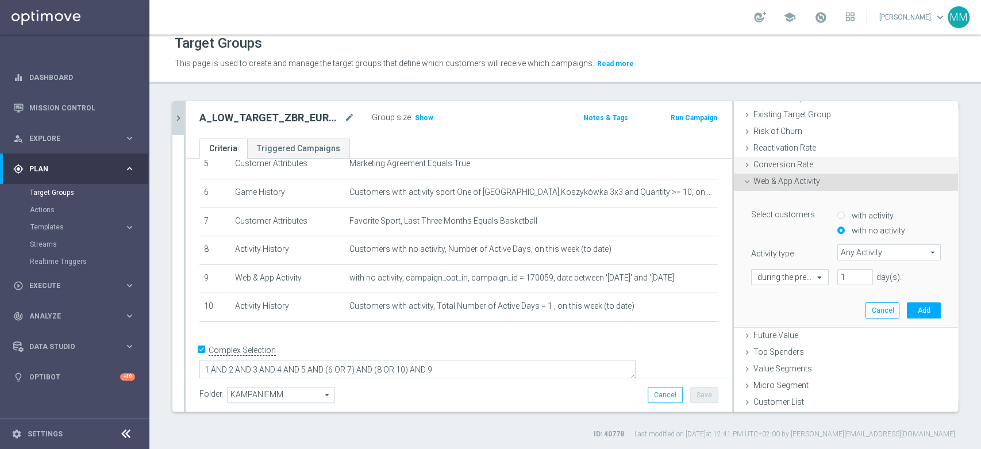
scroll to position [137, 0]
click at [840, 249] on span "Any Activity" at bounding box center [889, 253] width 102 height 15
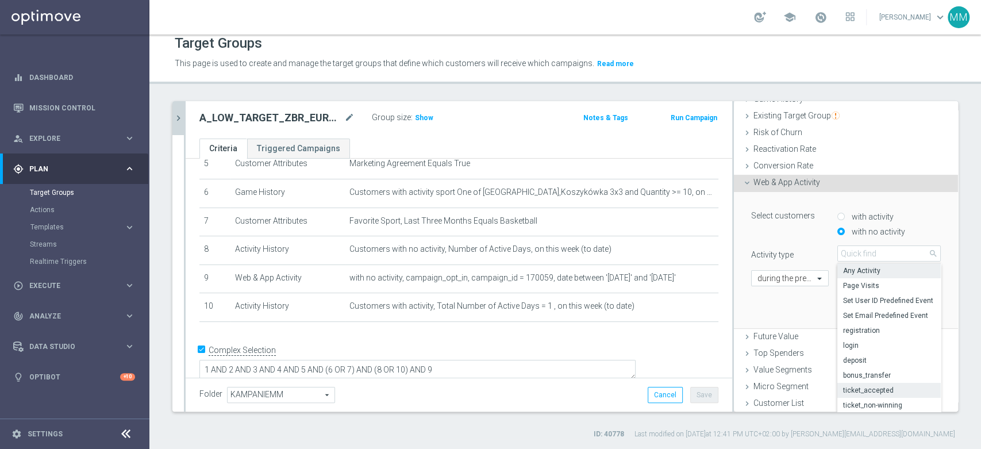
click at [869, 391] on span "ticket_accepted" at bounding box center [889, 390] width 92 height 9
type input "ticket_accepted"
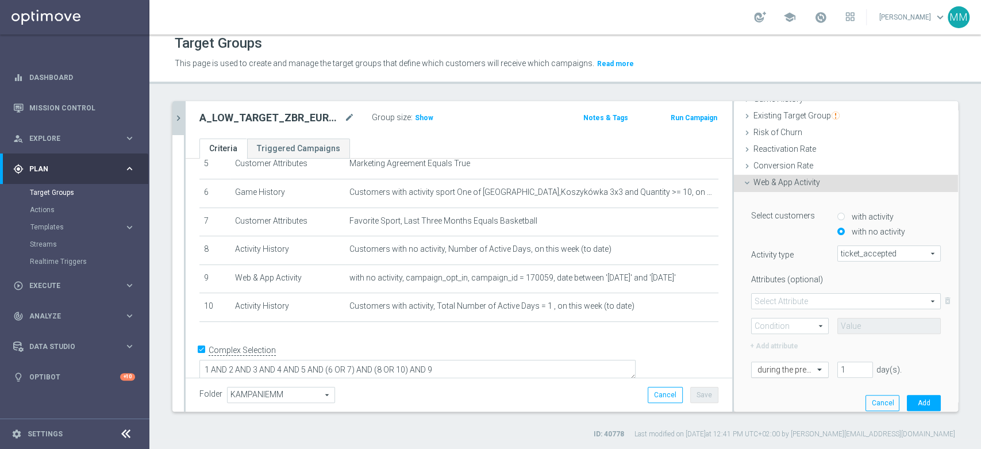
click at [796, 366] on div at bounding box center [790, 370] width 76 height 10
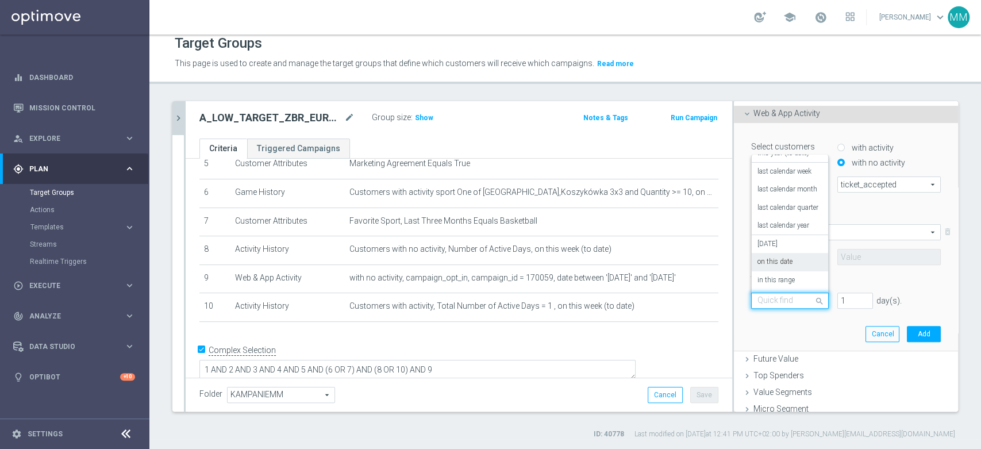
scroll to position [228, 0]
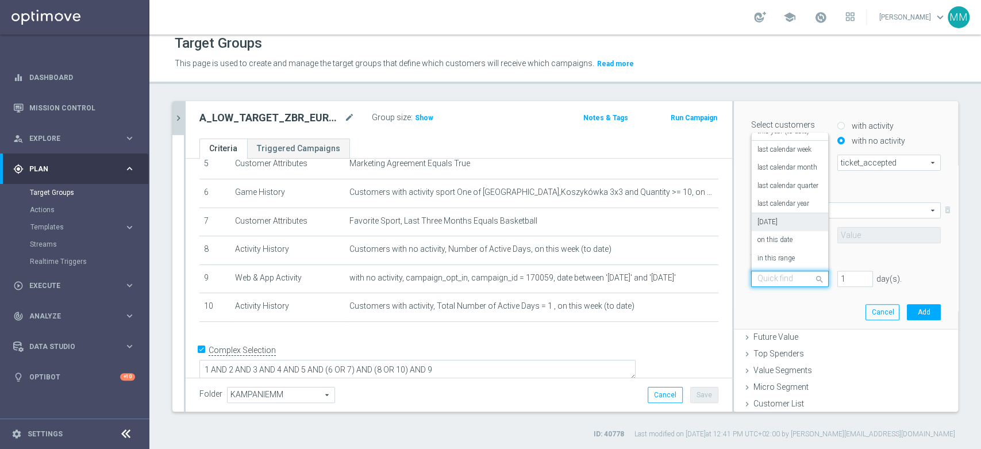
click at [771, 220] on div "[DATE]" at bounding box center [790, 222] width 65 height 18
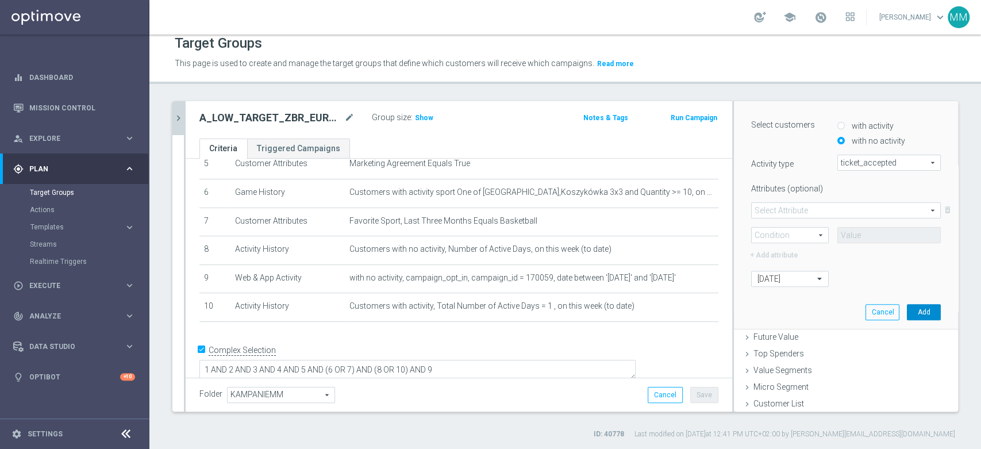
click at [907, 307] on button "Add" at bounding box center [924, 312] width 34 height 16
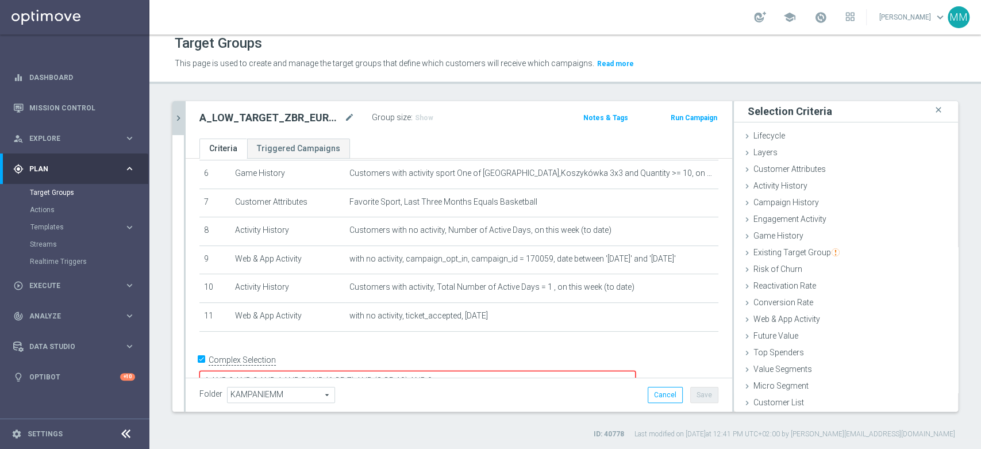
scroll to position [193, 0]
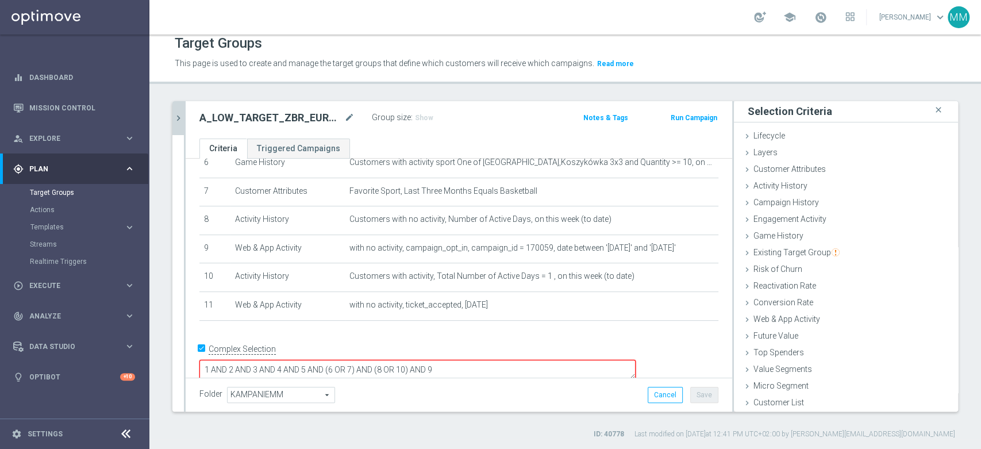
click at [531, 360] on textarea "1 AND 2 AND 3 AND 4 AND 5 AND (6 OR 7) AND (8 OR 10) AND 9" at bounding box center [417, 370] width 436 height 20
click at [696, 393] on button "Save" at bounding box center [704, 395] width 28 height 16
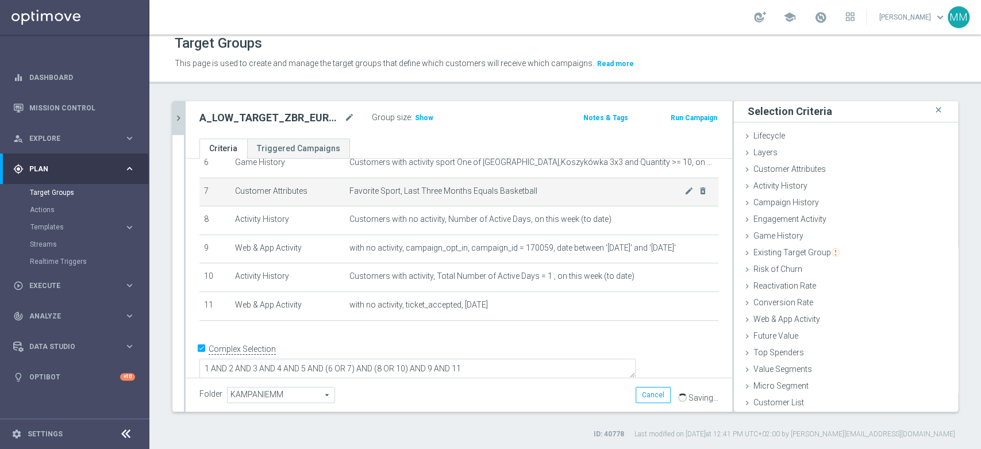
scroll to position [191, 0]
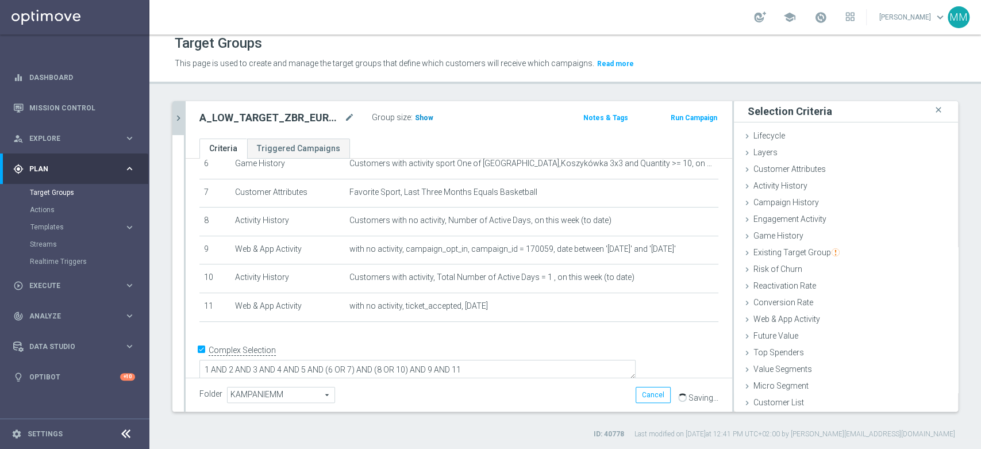
click at [421, 116] on span "Show" at bounding box center [424, 118] width 18 height 8
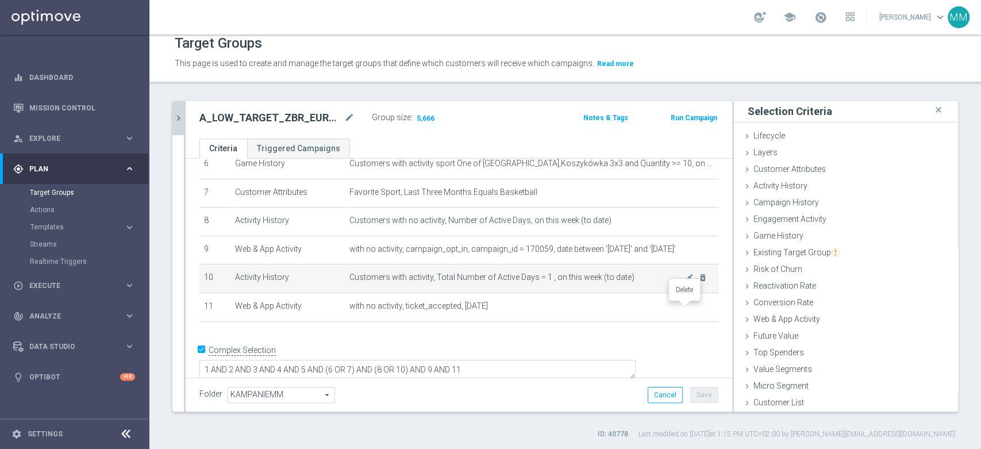
drag, startPoint x: 689, startPoint y: 309, endPoint x: 674, endPoint y: 313, distance: 16.0
click at [0, 0] on icon "delete_forever" at bounding box center [0, 0] width 0 height 0
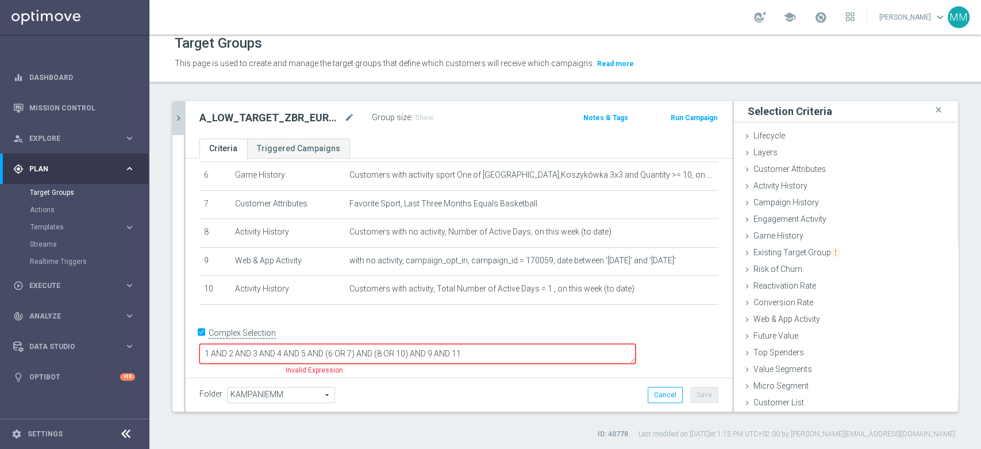
scroll to position [164, 0]
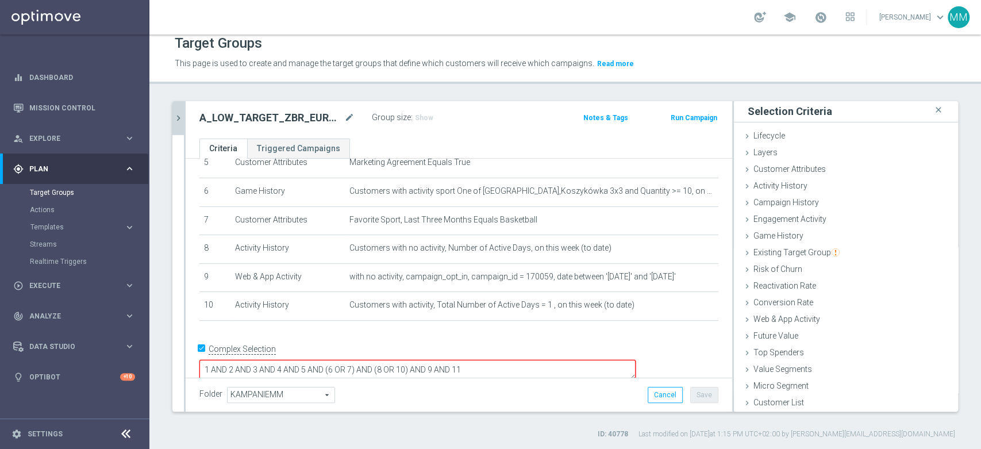
click at [549, 360] on textarea "1 AND 2 AND 3 AND 4 AND 5 AND (6 OR 7) AND (8 OR 10) AND 9 AND 11" at bounding box center [417, 370] width 436 height 20
drag, startPoint x: 545, startPoint y: 355, endPoint x: 527, endPoint y: 356, distance: 18.4
click at [527, 360] on textarea "1 AND 2 AND 3 AND 4 AND 5 AND (6 OR 7) AND (8 OR 10) AND 9 AND 11" at bounding box center [417, 370] width 436 height 20
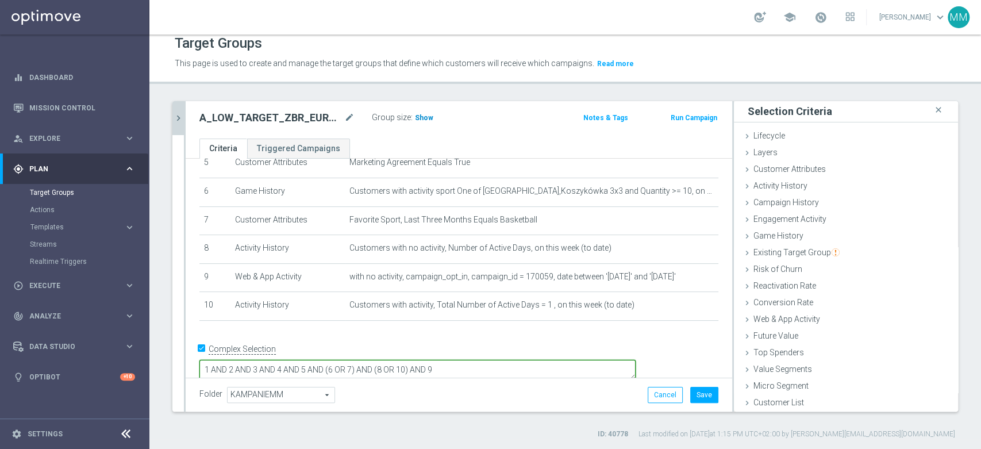
type textarea "1 AND 2 AND 3 AND 4 AND 5 AND (6 OR 7) AND (8 OR 10) AND 9"
click at [424, 114] on span "Show" at bounding box center [424, 118] width 18 height 8
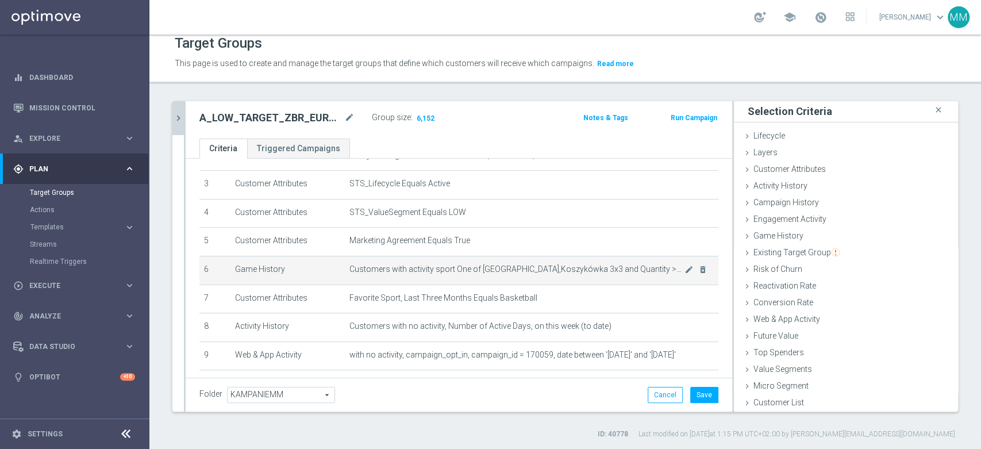
scroll to position [162, 0]
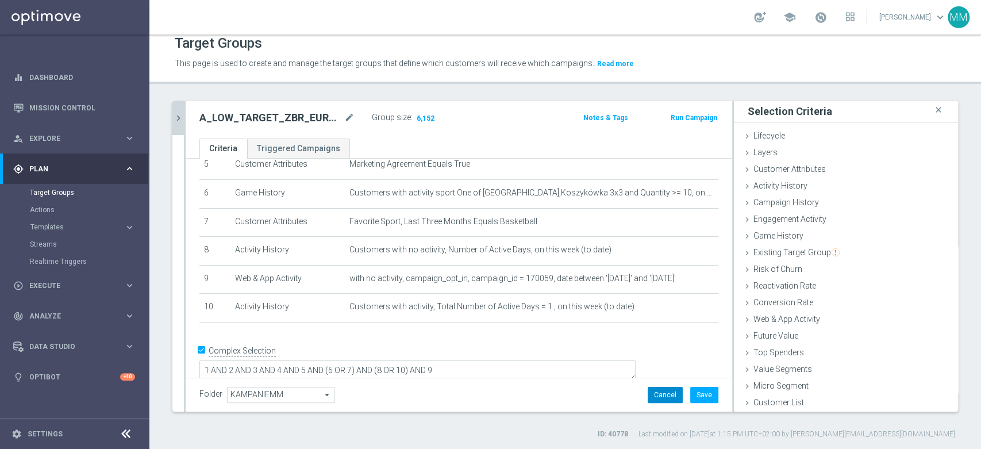
click at [655, 393] on button "Cancel" at bounding box center [665, 395] width 35 height 16
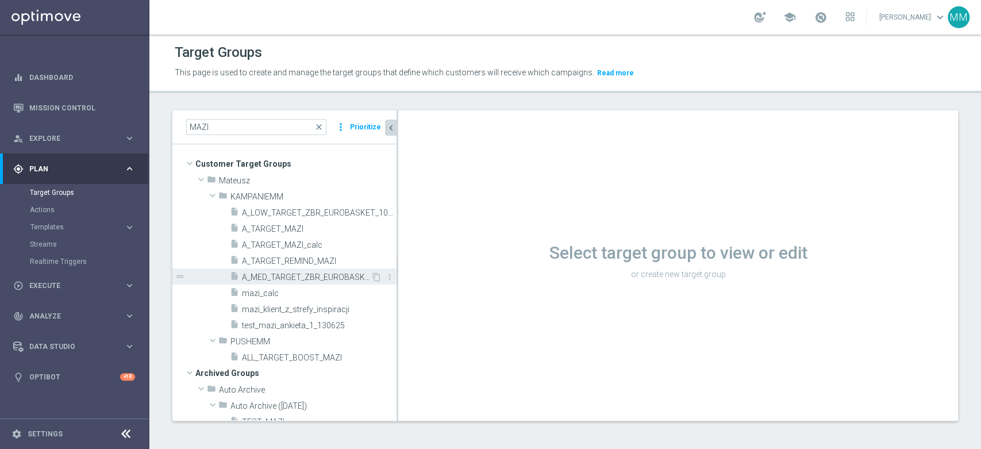
click at [310, 273] on span "A_MED_TARGET_ZBR_EUROBASKET_100DO50_270825" at bounding box center [306, 277] width 129 height 10
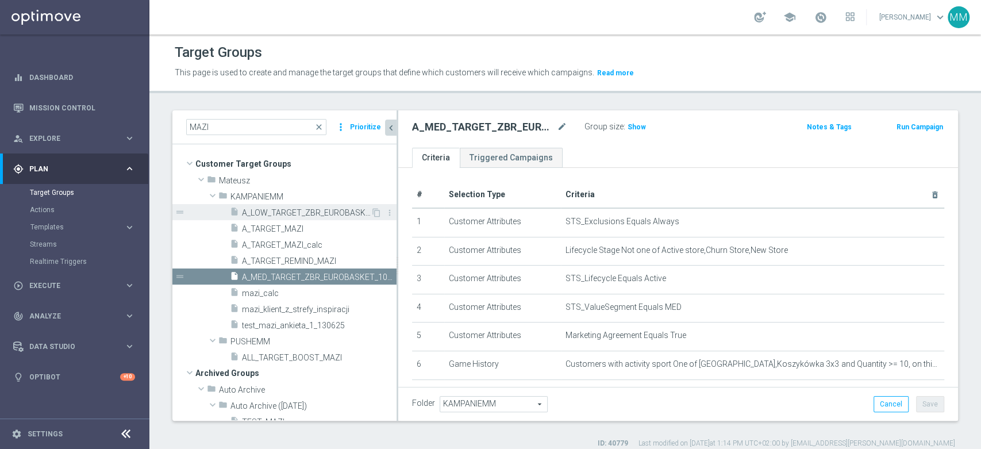
click at [308, 211] on span "A_LOW_TARGET_ZBR_EUROBASKET_100DO30_270825" at bounding box center [306, 213] width 129 height 10
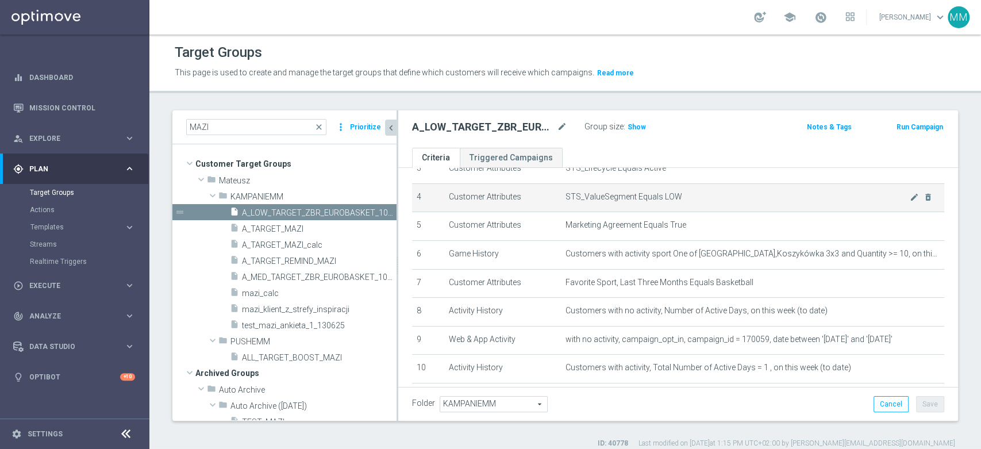
scroll to position [203, 0]
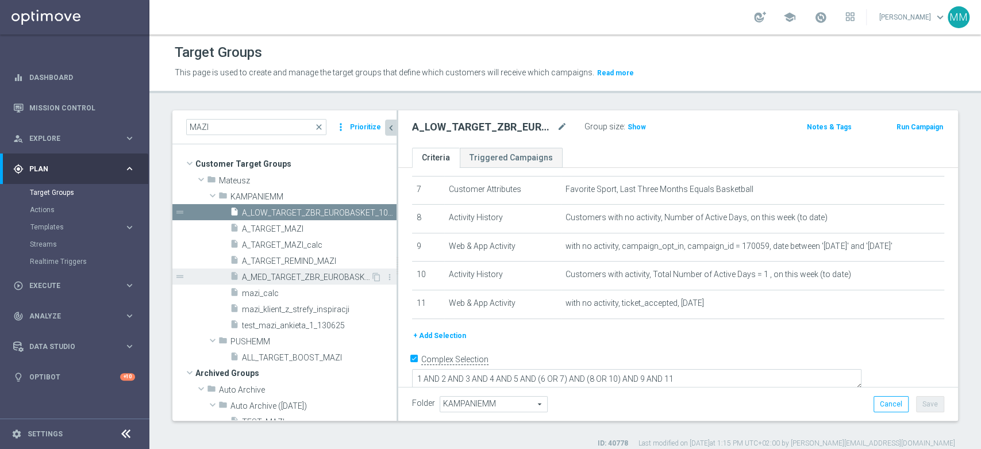
click at [303, 272] on span "A_MED_TARGET_ZBR_EUROBASKET_100DO50_270825" at bounding box center [306, 277] width 129 height 10
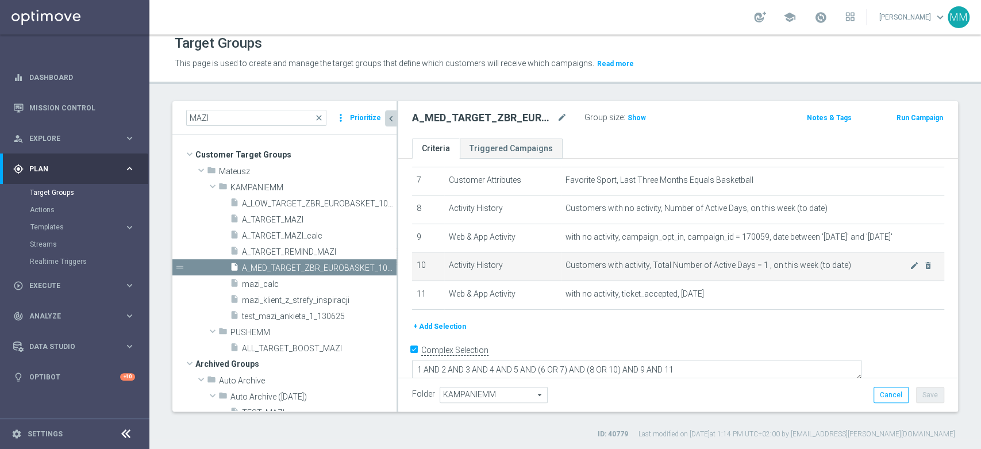
scroll to position [140, 0]
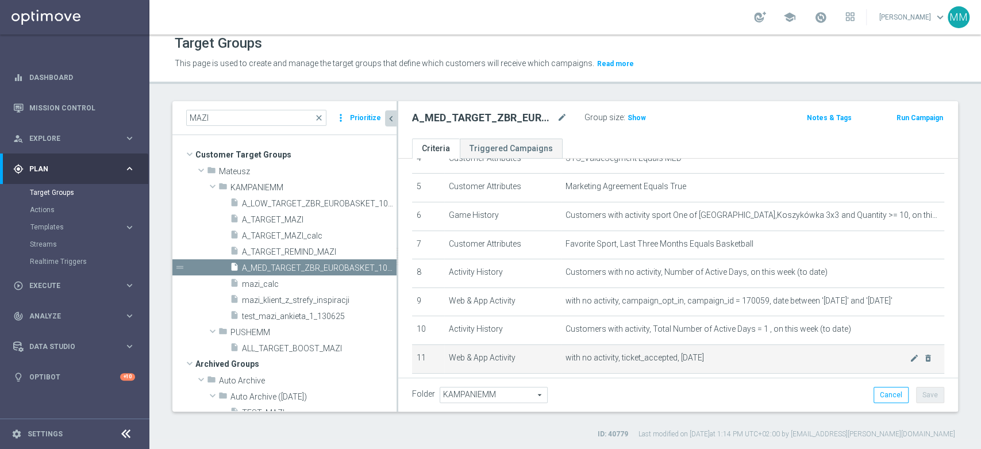
click at [567, 359] on span "with no activity, ticket_accepted, [DATE]" at bounding box center [738, 358] width 344 height 10
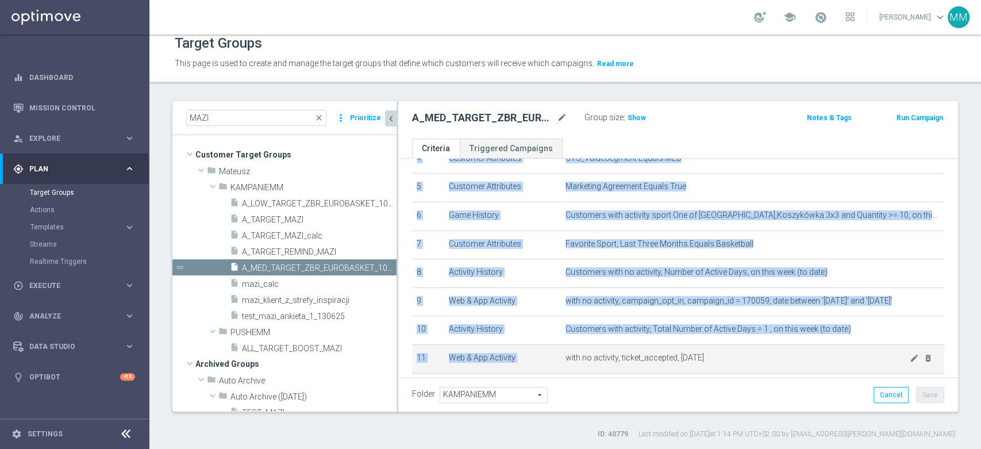
drag, startPoint x: 567, startPoint y: 359, endPoint x: 682, endPoint y: 359, distance: 115.5
click at [682, 359] on span "with no activity, ticket_accepted, [DATE]" at bounding box center [738, 358] width 344 height 10
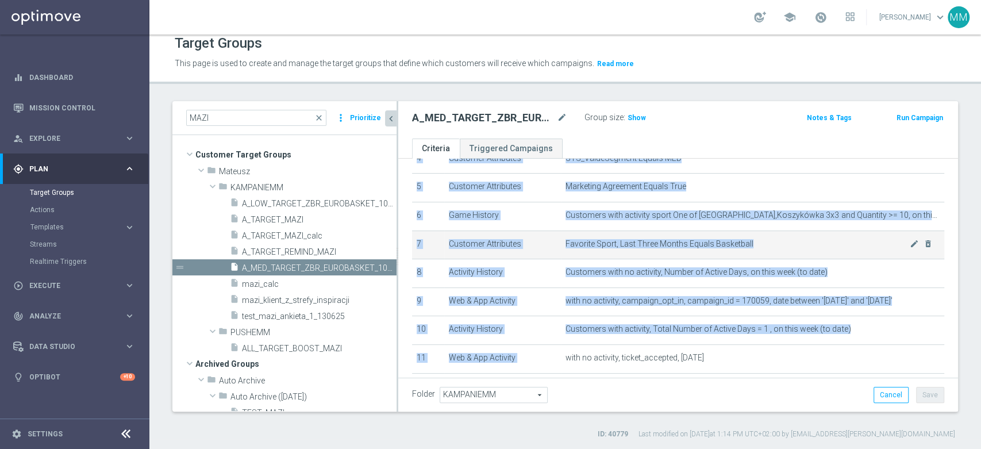
click at [502, 252] on td "Customer Attributes" at bounding box center [502, 245] width 117 height 29
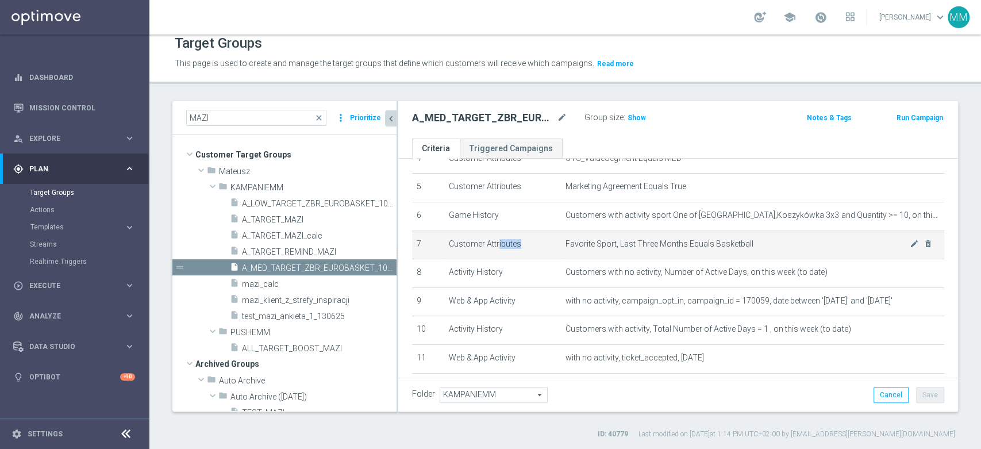
click at [502, 252] on td "Customer Attributes" at bounding box center [502, 245] width 117 height 29
click at [561, 239] on td "Favorite Sport, Last Three Months Equals Basketball mode_edit delete_forever" at bounding box center [752, 245] width 383 height 29
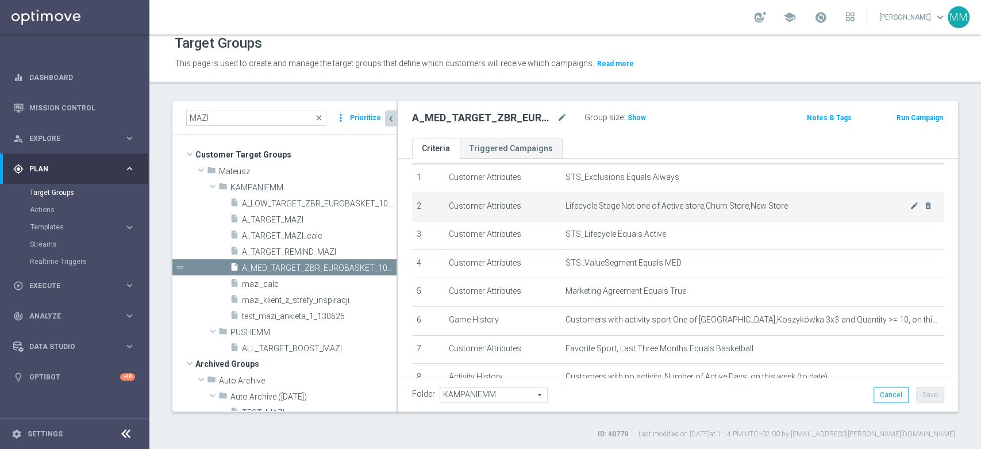
scroll to position [64, 0]
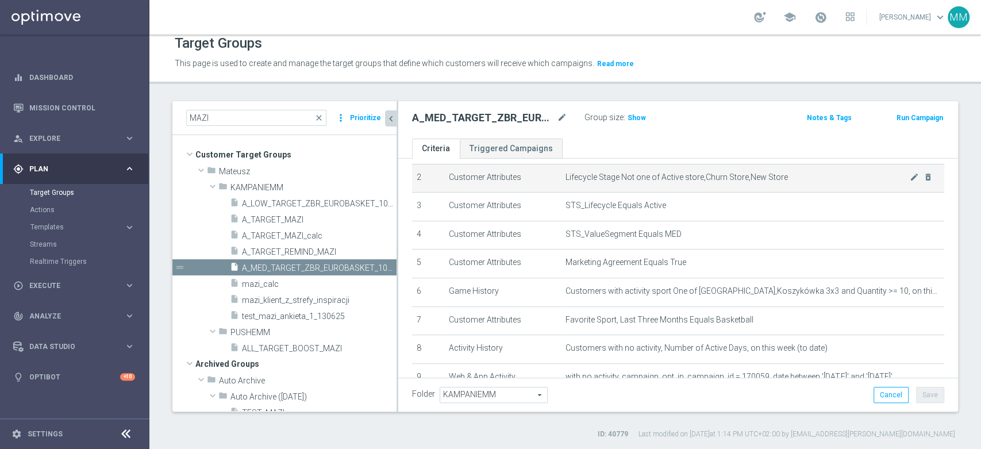
click at [567, 249] on td "Marketing Agreement Equals True mode_edit delete_forever" at bounding box center [752, 263] width 383 height 29
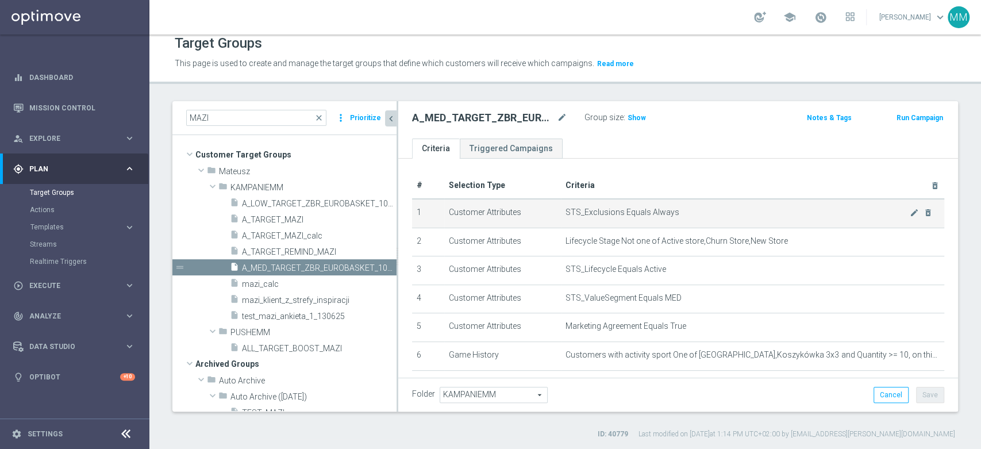
scroll to position [0, 0]
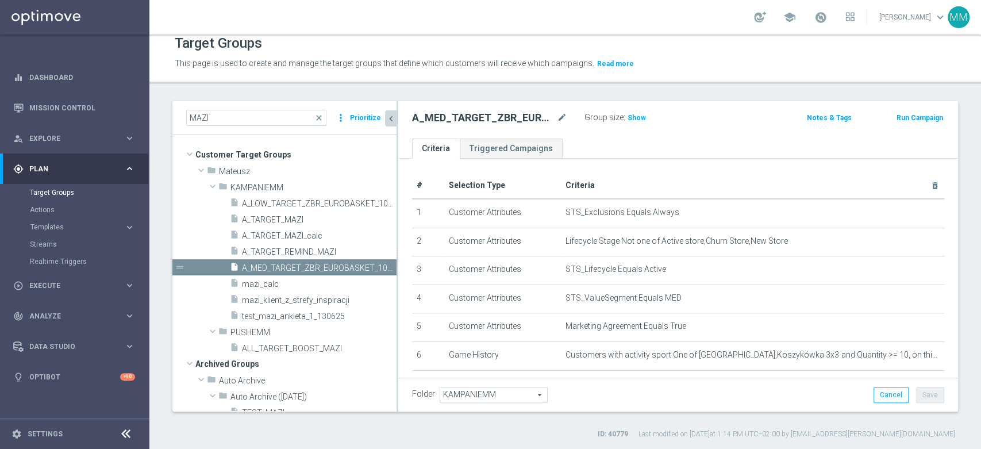
click at [474, 118] on h2 "A_MED_TARGET_ZBR_EUROBASKET_100DO50_270825" at bounding box center [483, 118] width 143 height 14
copy h2 "A_MED_TARGET_ZBR_EUROBASKET_100DO50_270825"
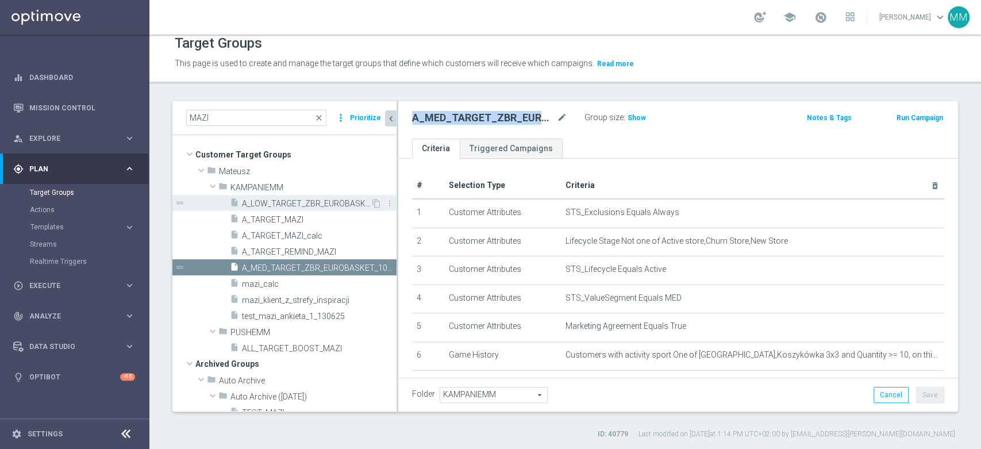
click at [313, 208] on div "insert_drive_file A_LOW_TARGET_ZBR_EUROBASKET_100DO30_270825" at bounding box center [300, 203] width 141 height 16
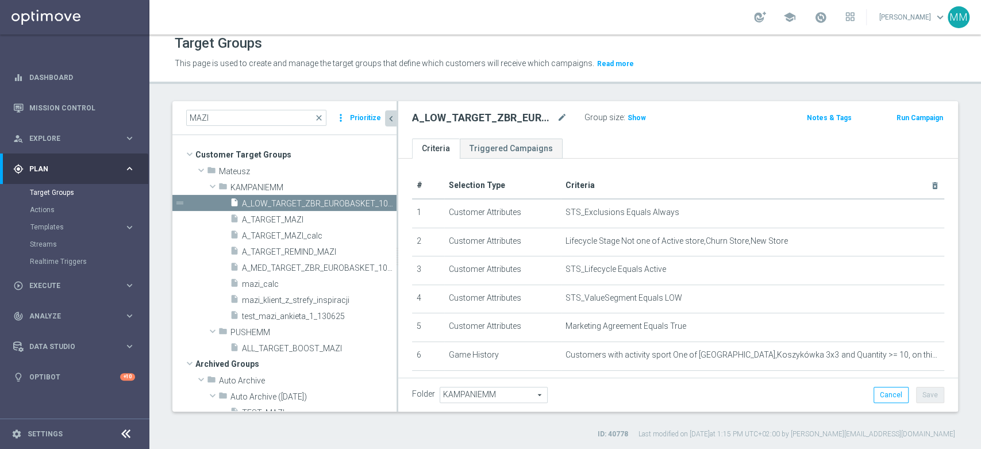
click at [483, 121] on h2 "A_LOW_TARGET_ZBR_EUROBASKET_100DO30_270825" at bounding box center [483, 118] width 143 height 14
